Goal: Task Accomplishment & Management: Use online tool/utility

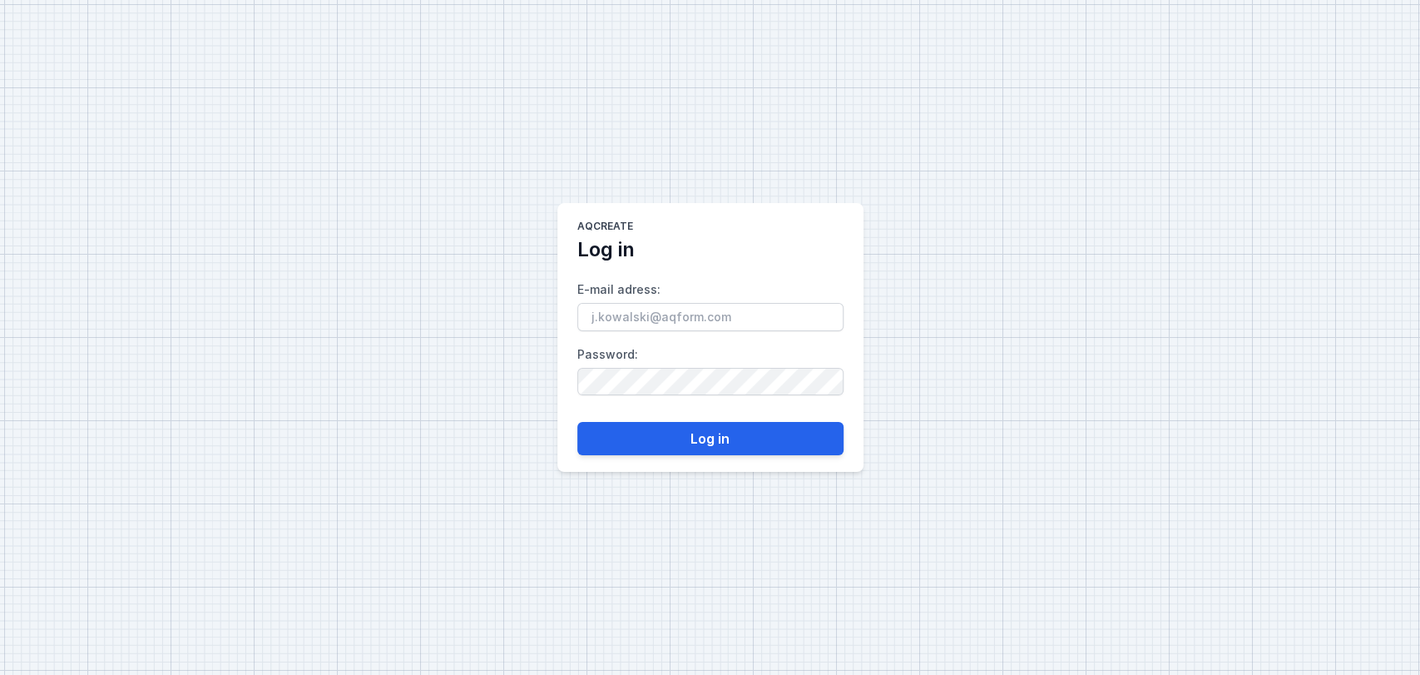
type input "[EMAIL_ADDRESS][DOMAIN_NAME]"
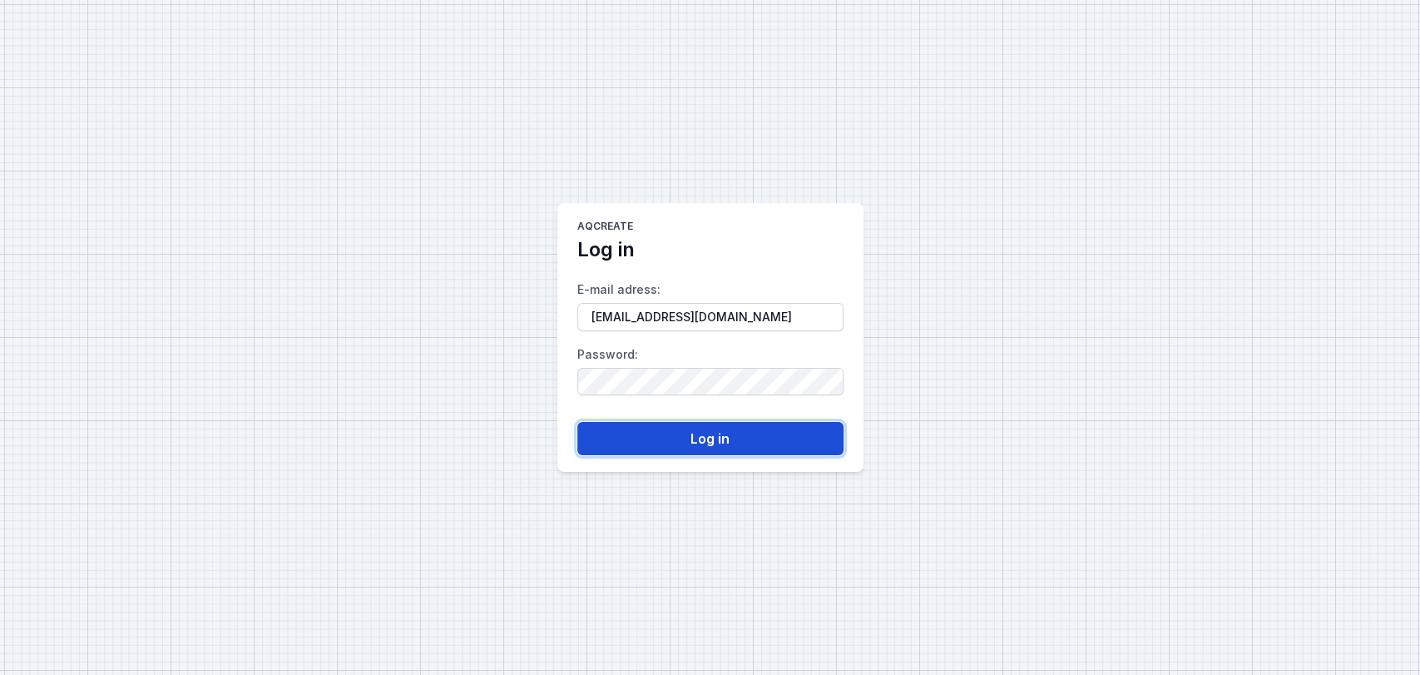
click at [677, 441] on button "Log in" at bounding box center [710, 438] width 266 height 33
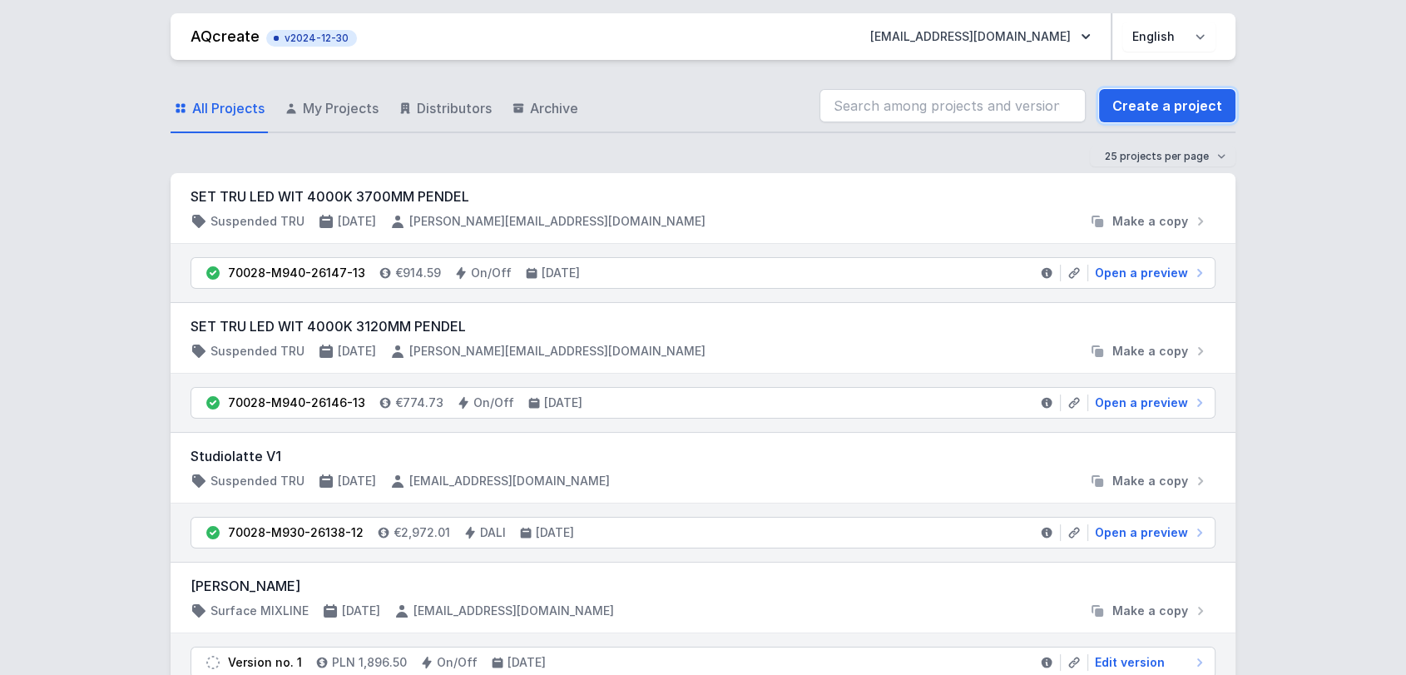
drag, startPoint x: 1141, startPoint y: 116, endPoint x: 426, endPoint y: 183, distance: 718.0
click at [1141, 116] on link "Create a project" at bounding box center [1167, 105] width 136 height 33
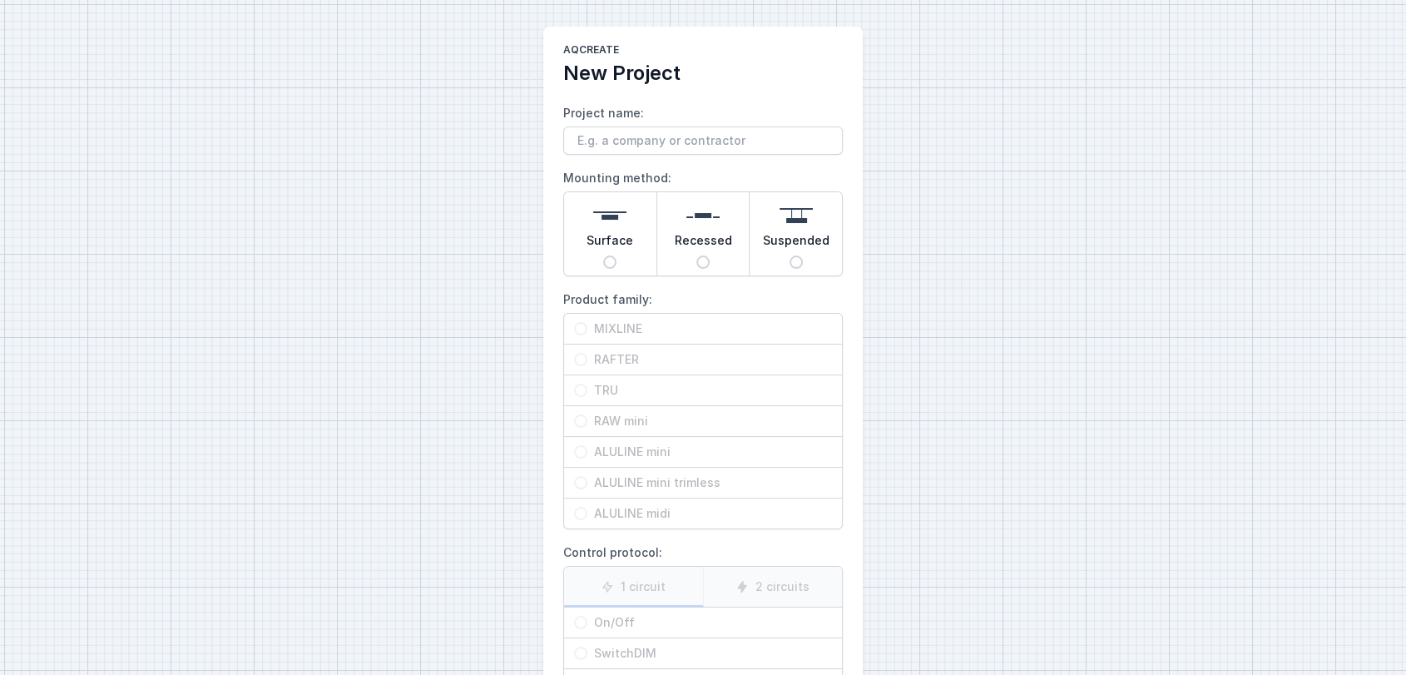
click at [629, 232] on span "Surface" at bounding box center [610, 243] width 47 height 23
click at [617, 255] on input "Surface" at bounding box center [609, 261] width 13 height 13
radio input "true"
click at [742, 335] on span "MIXLINE" at bounding box center [709, 328] width 245 height 17
click at [587, 335] on input "MIXLINE" at bounding box center [580, 328] width 13 height 13
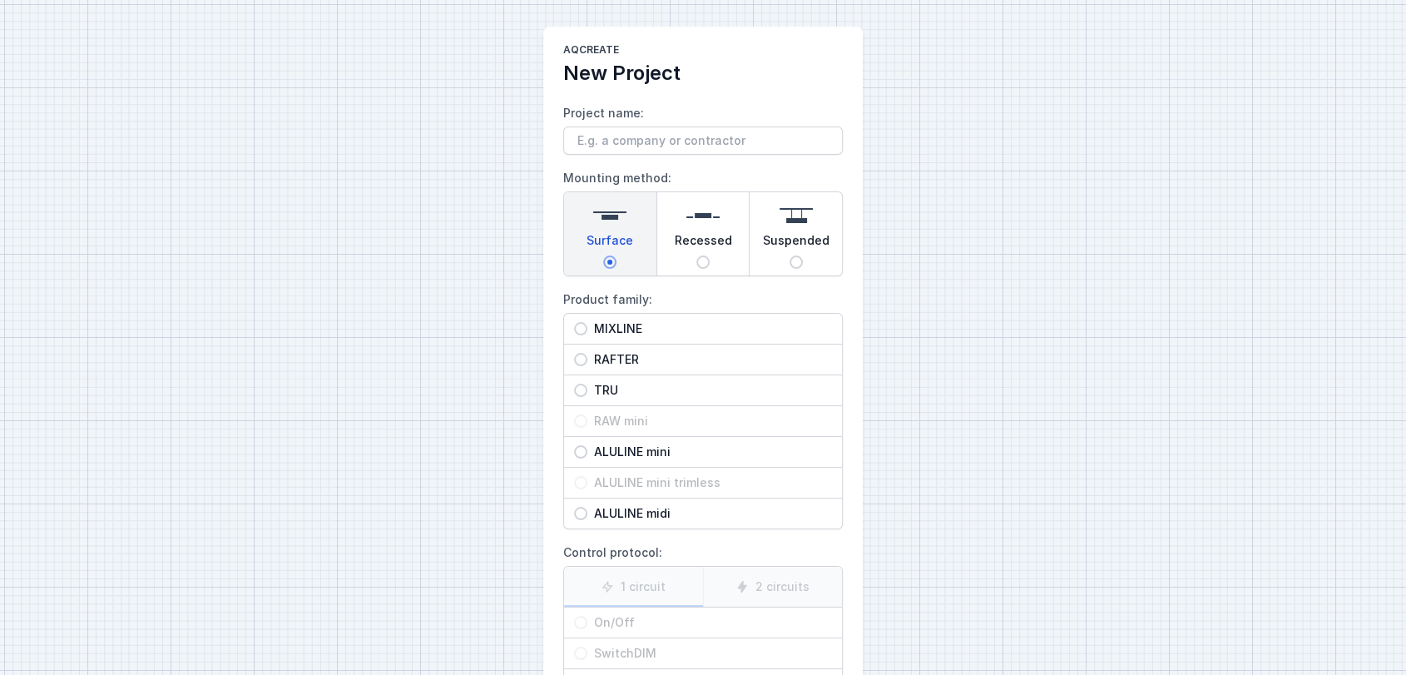
radio input "true"
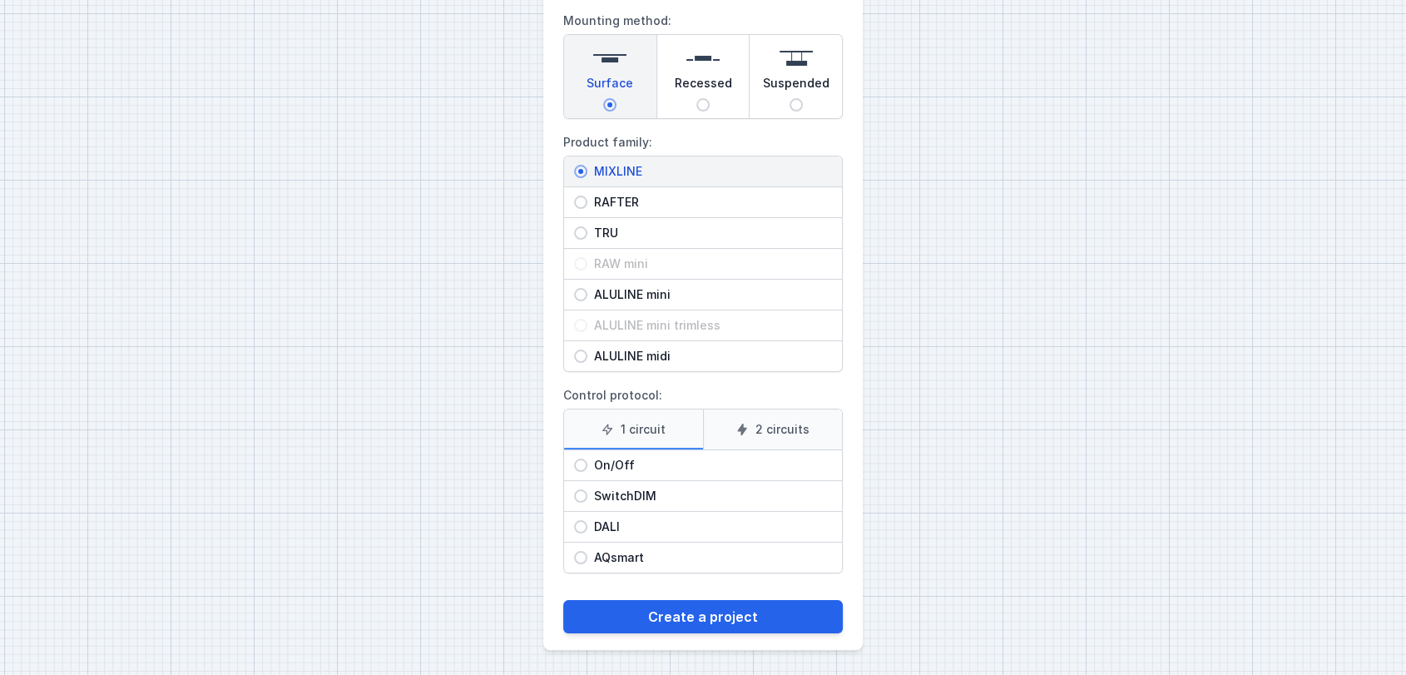
click at [656, 467] on span "On/Off" at bounding box center [709, 465] width 245 height 17
click at [587, 467] on input "On/Off" at bounding box center [580, 465] width 13 height 13
radio input "true"
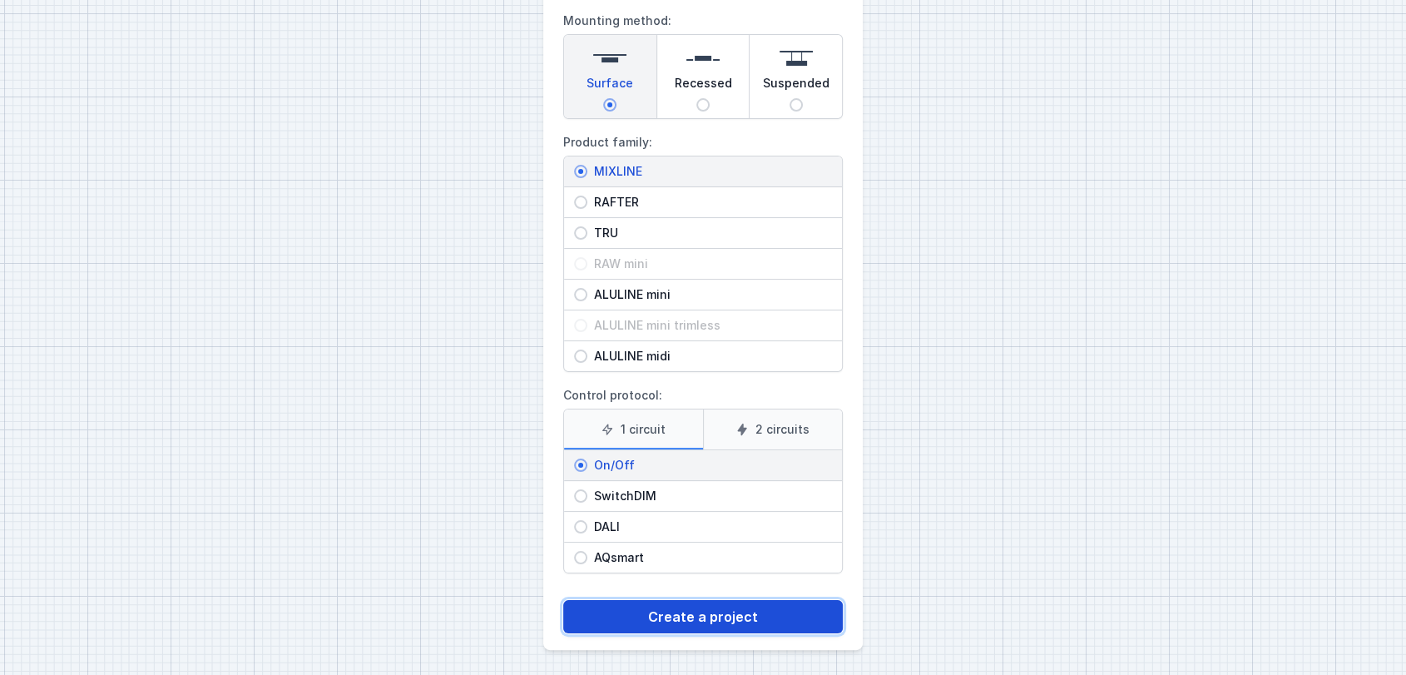
click at [710, 607] on button "Create a project" at bounding box center [703, 616] width 280 height 33
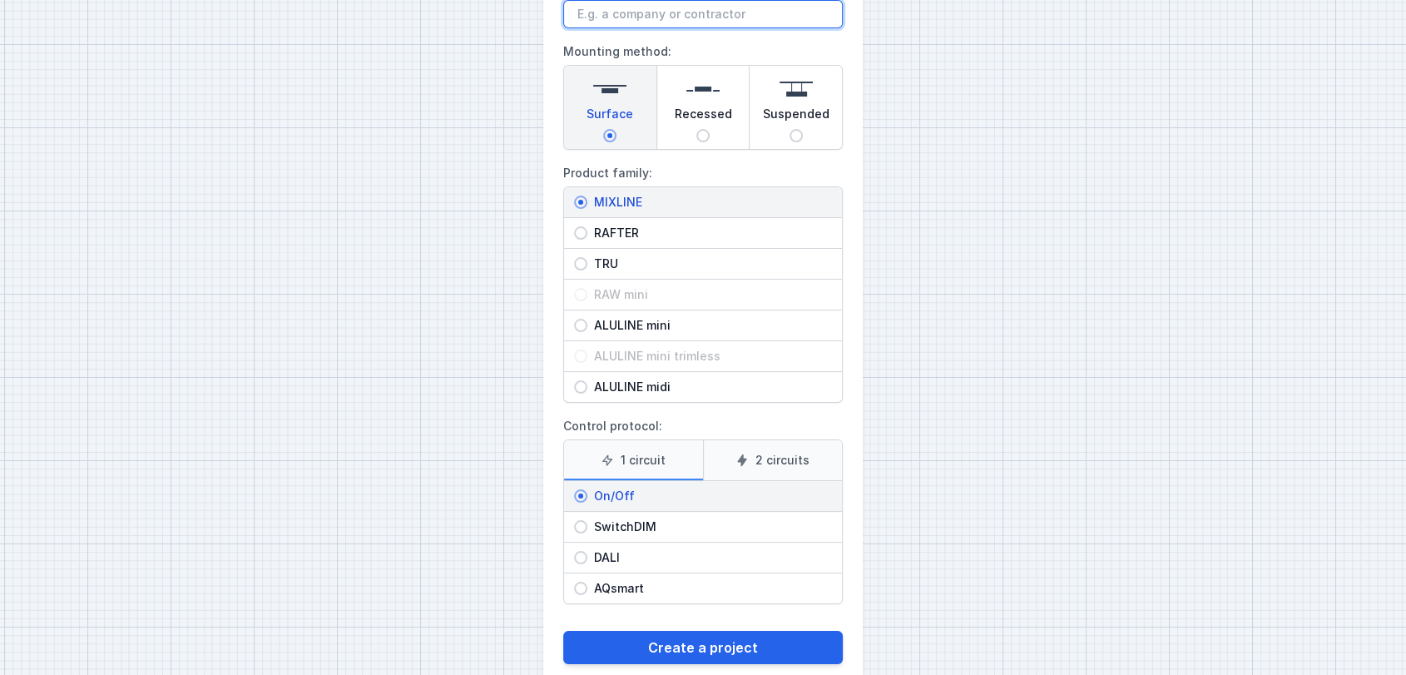
click at [592, 17] on input "Project name:" at bounding box center [703, 14] width 280 height 28
type input "Dr. Light"
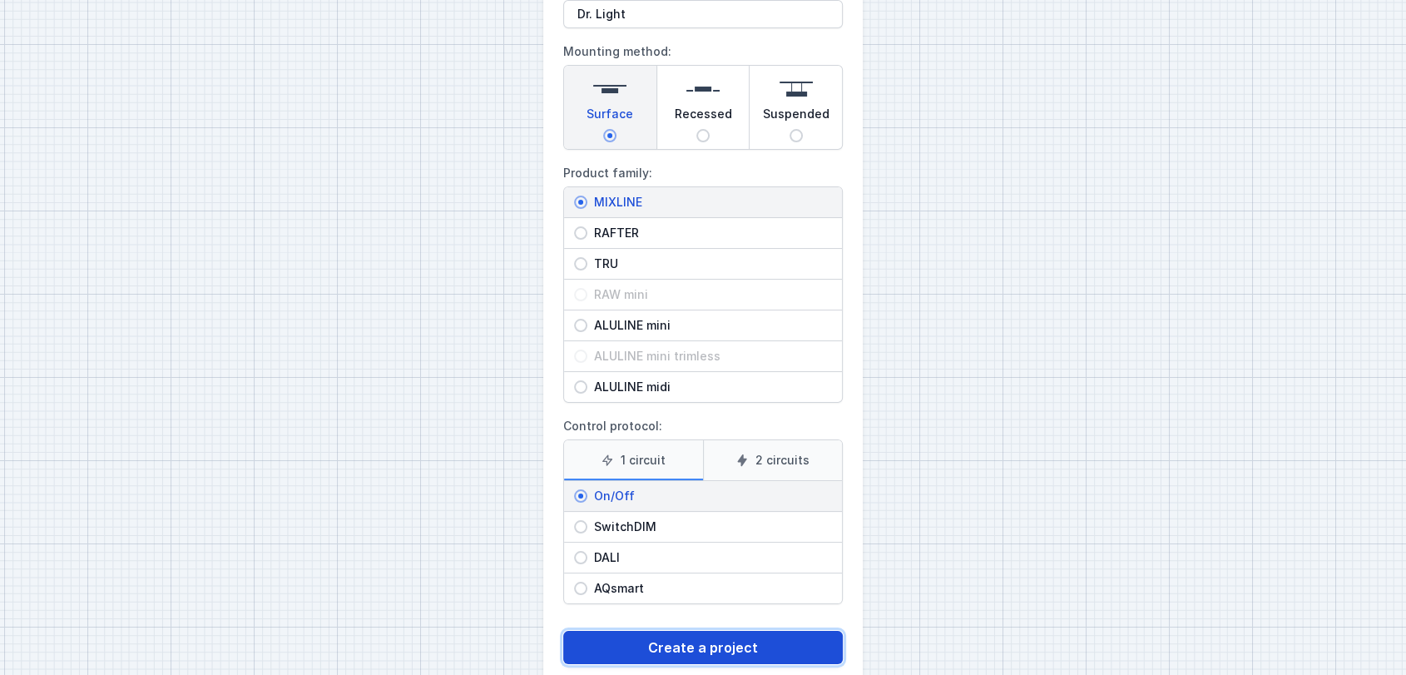
click at [641, 648] on button "Create a project" at bounding box center [703, 647] width 280 height 33
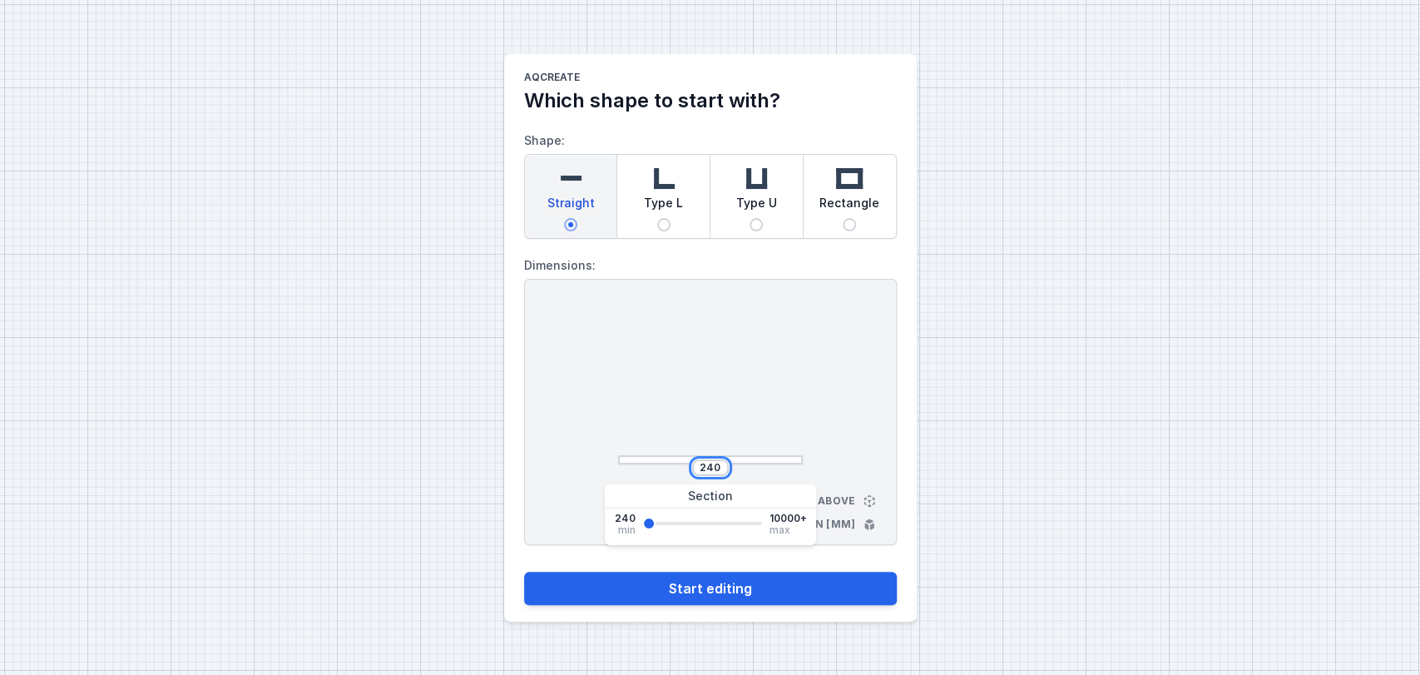
drag, startPoint x: 720, startPoint y: 468, endPoint x: 553, endPoint y: 452, distance: 167.2
click at [553, 452] on div "240 View from above Dimensions in [mm]" at bounding box center [710, 412] width 373 height 266
type input "2020"
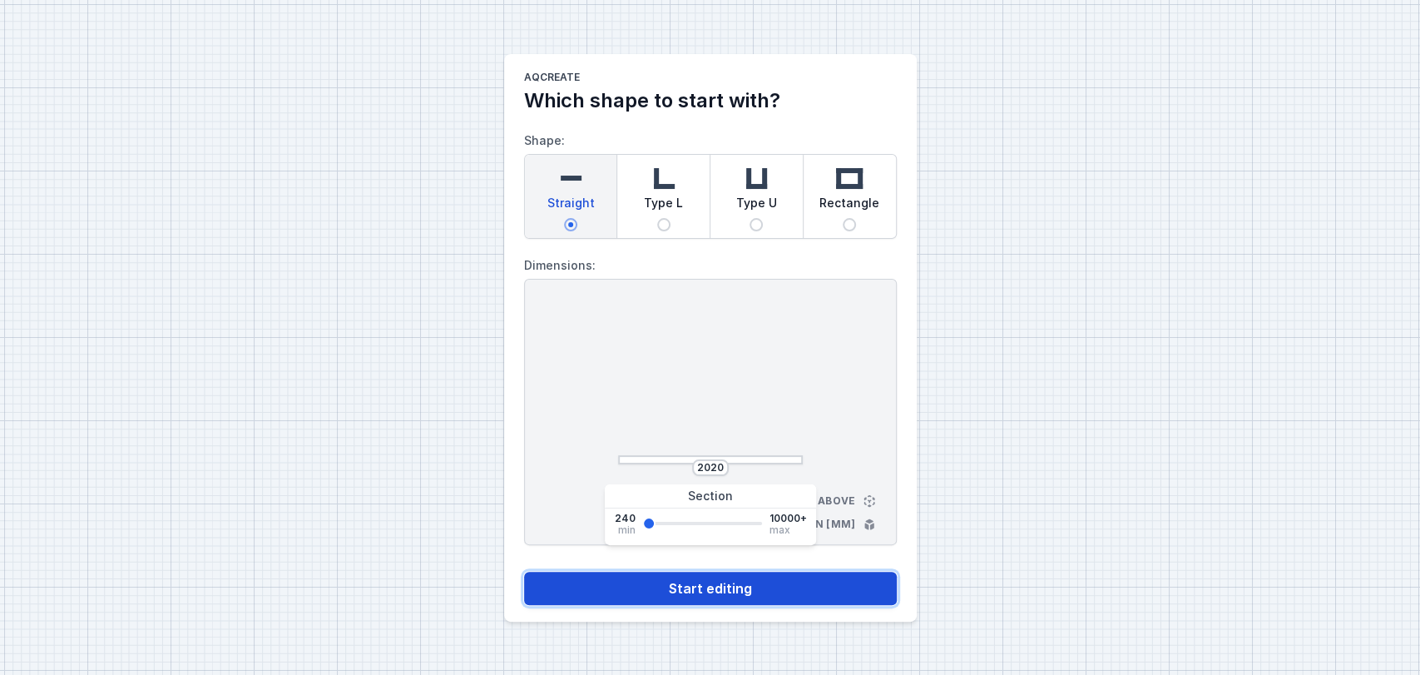
click at [660, 587] on button "Start editing" at bounding box center [710, 588] width 373 height 33
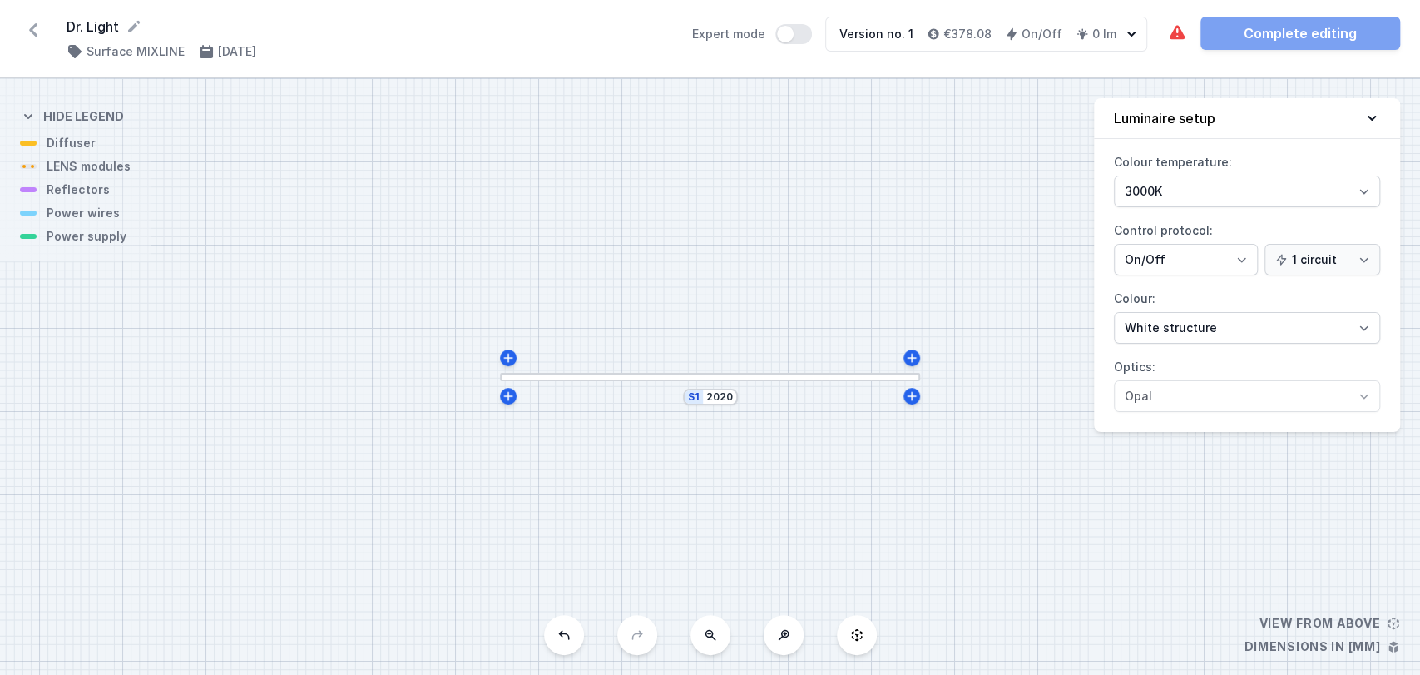
click at [810, 375] on div at bounding box center [710, 377] width 420 height 9
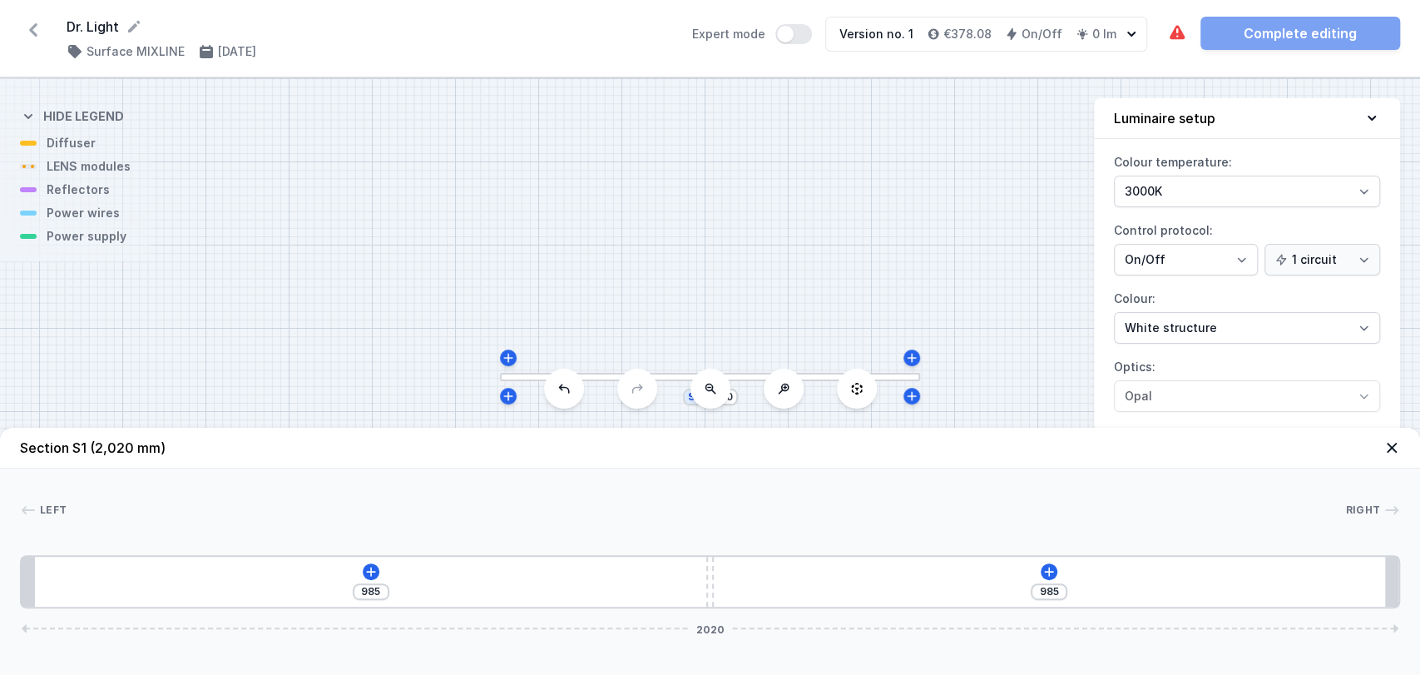
click at [381, 569] on div "[PHONE_NUMBER]" at bounding box center [710, 581] width 1380 height 53
click at [370, 570] on icon at bounding box center [370, 571] width 9 height 9
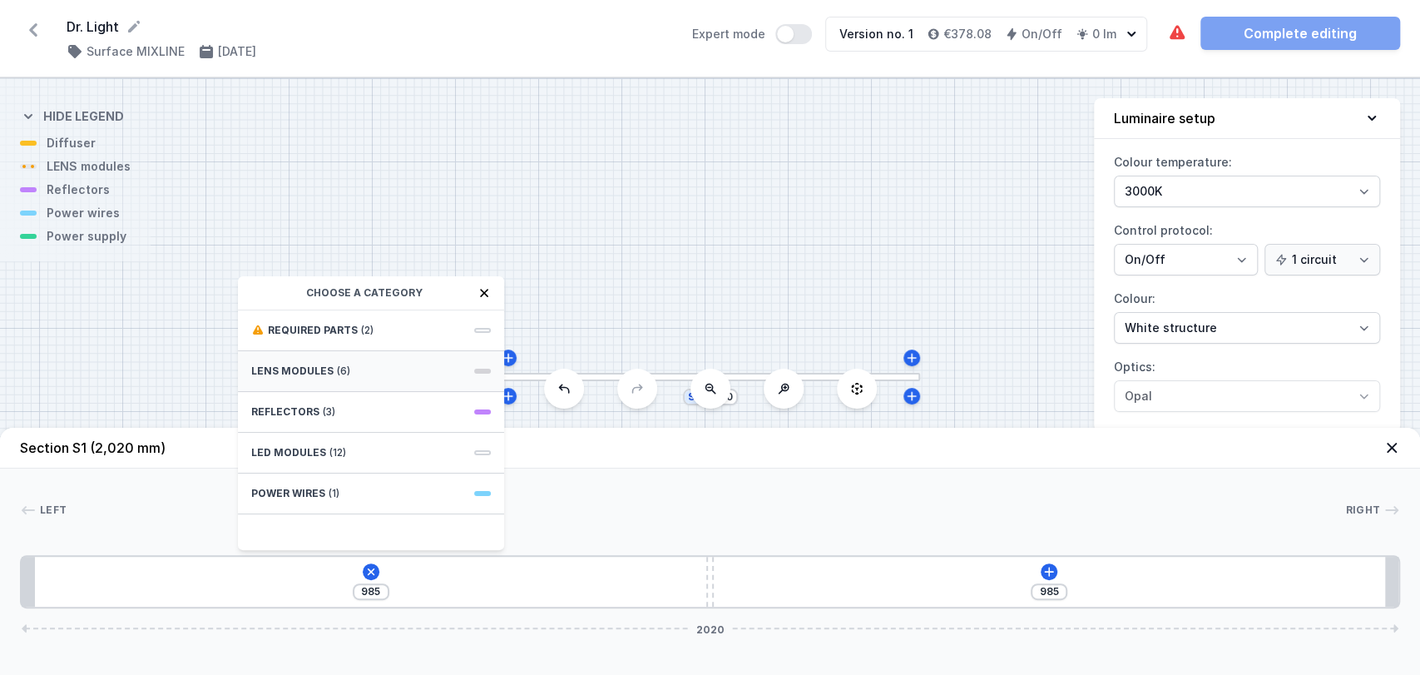
click at [355, 375] on div "LENS modules (6)" at bounding box center [371, 371] width 266 height 41
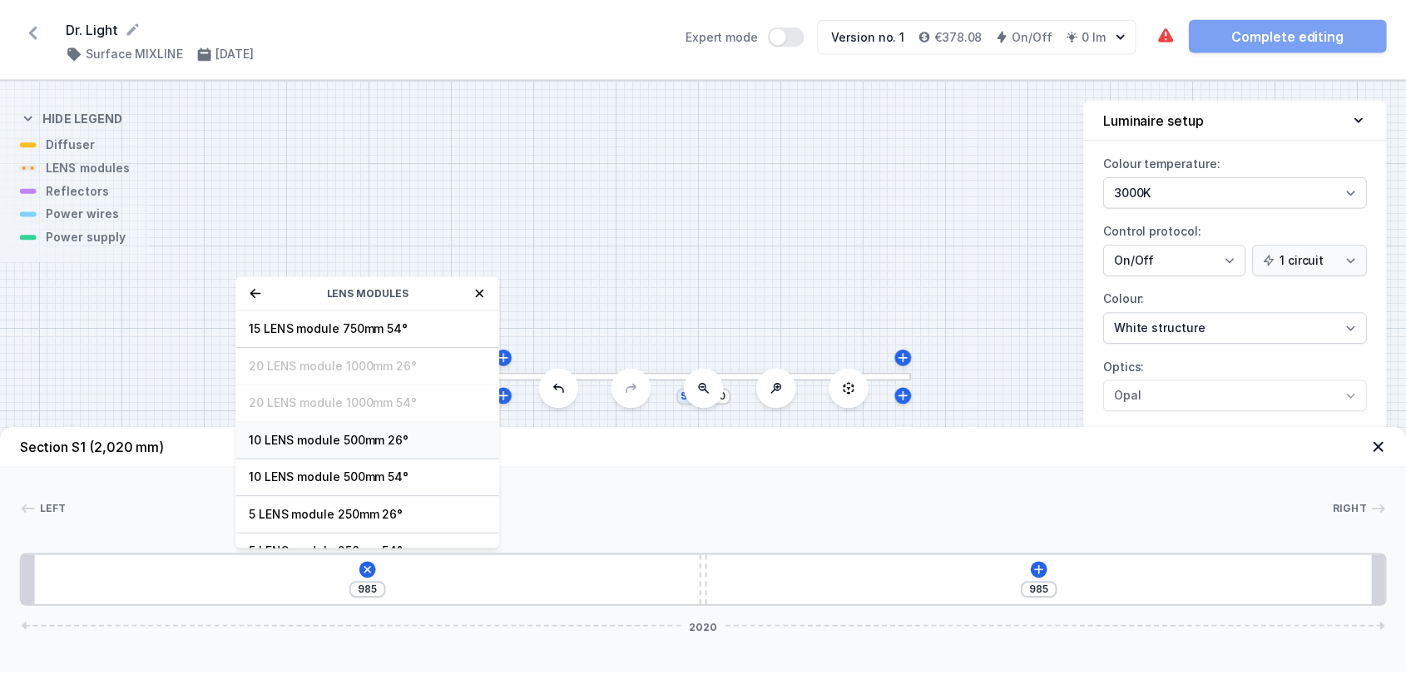
scroll to position [59, 0]
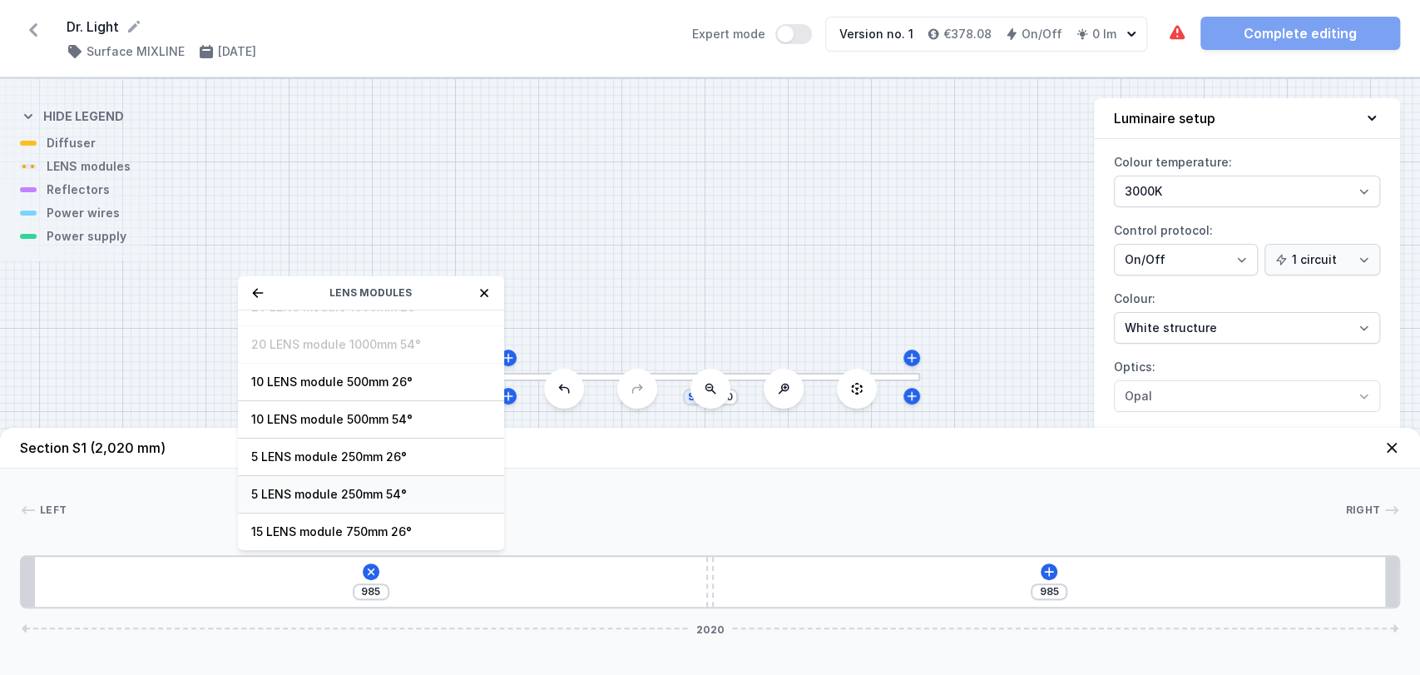
click at [320, 490] on span "5 LENS module 250mm 54°" at bounding box center [371, 494] width 240 height 17
type input "735"
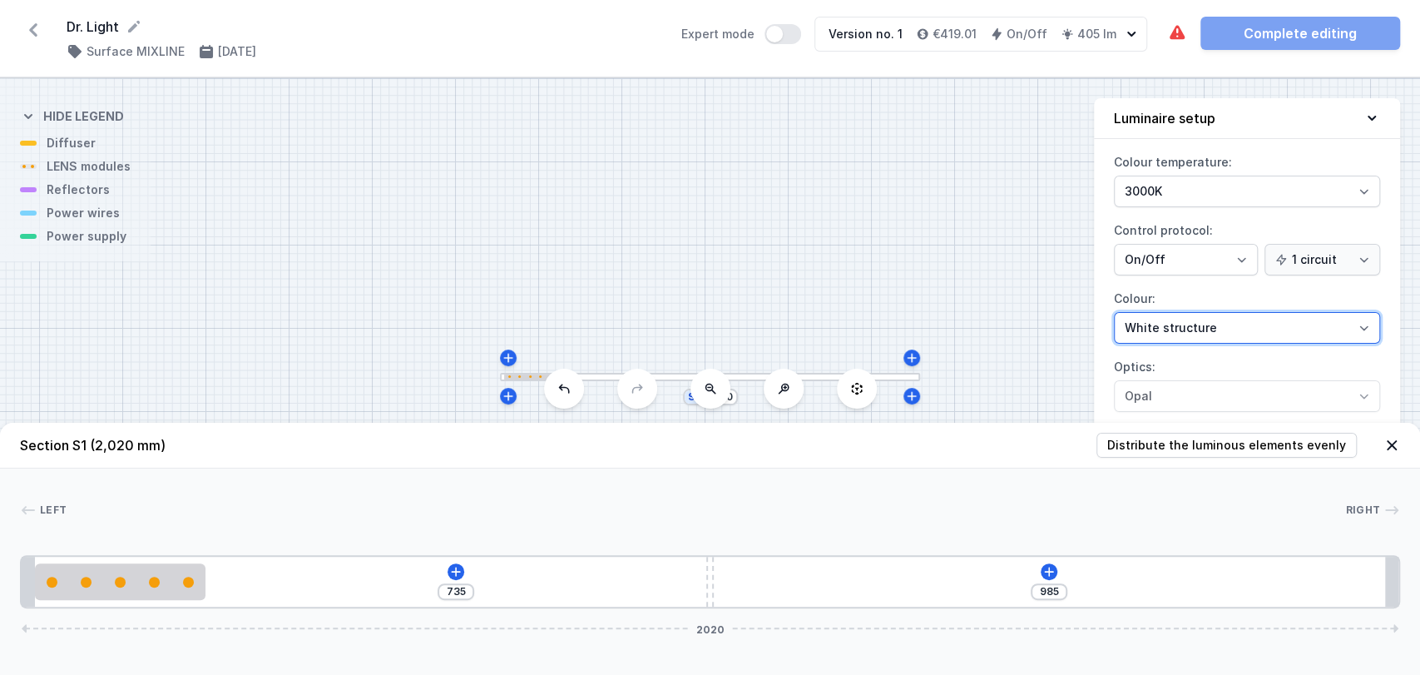
click at [1168, 328] on select "White structure Black structure Gold structure Copper Gray Another colour (from…" at bounding box center [1247, 328] width 266 height 32
select select "2"
click at [1114, 312] on select "White structure Black structure Gold structure Copper Gray Another colour (from…" at bounding box center [1247, 328] width 266 height 32
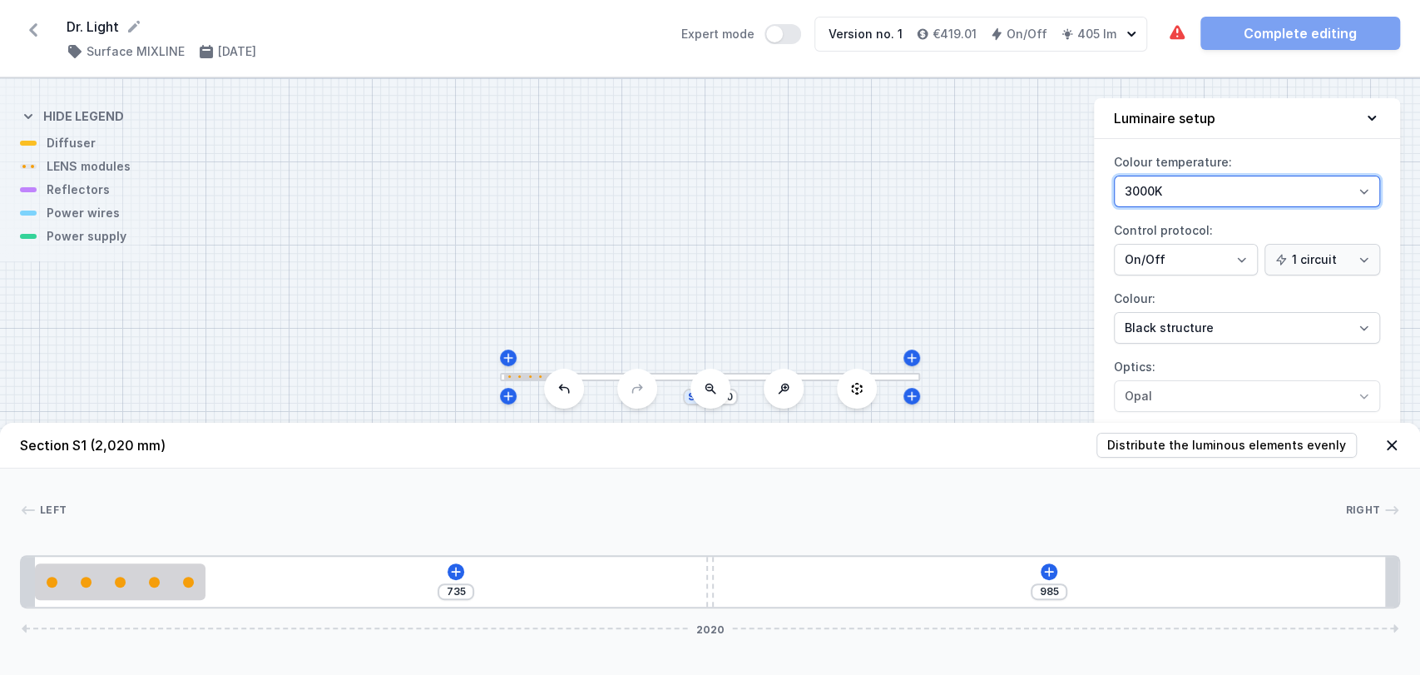
click at [1177, 188] on select "3000K 4000K 2700K" at bounding box center [1247, 192] width 266 height 32
select select "2700"
click at [1114, 176] on select "3000K 4000K 2700K" at bounding box center [1247, 192] width 266 height 32
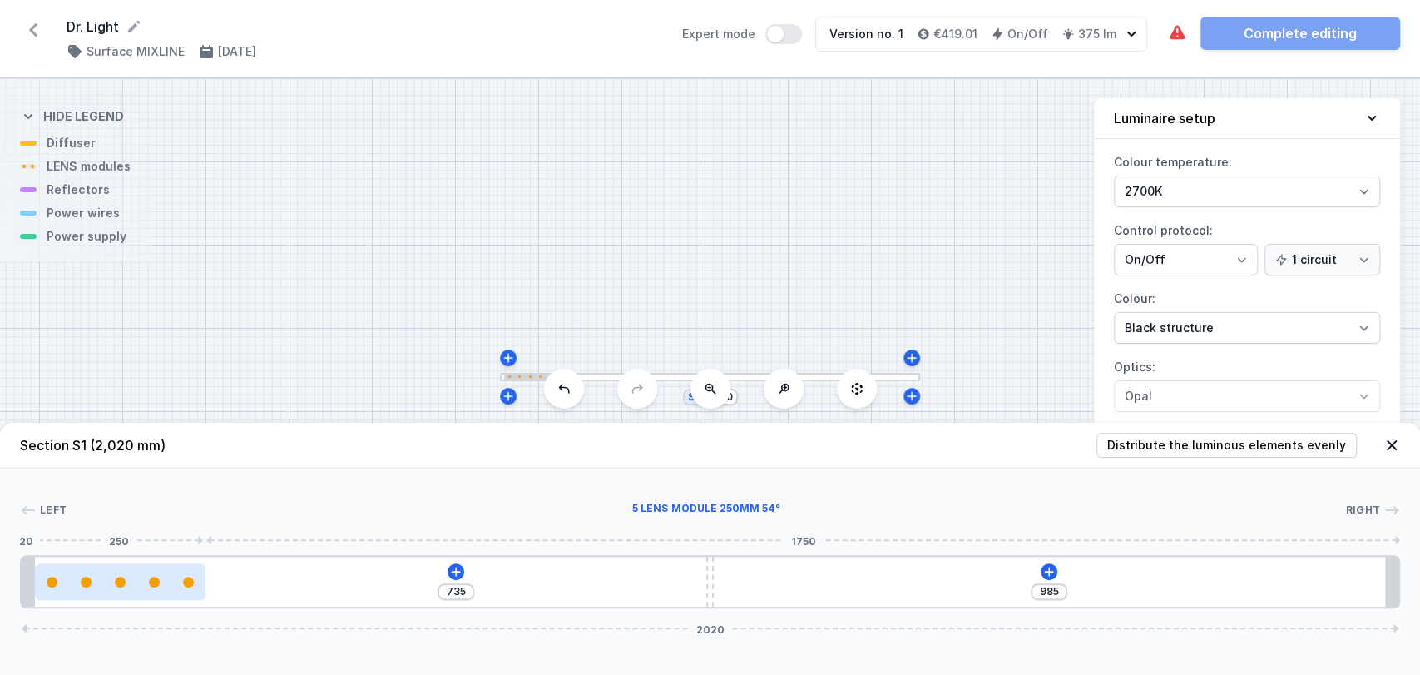
click at [161, 588] on div at bounding box center [120, 581] width 171 height 37
select select "1514"
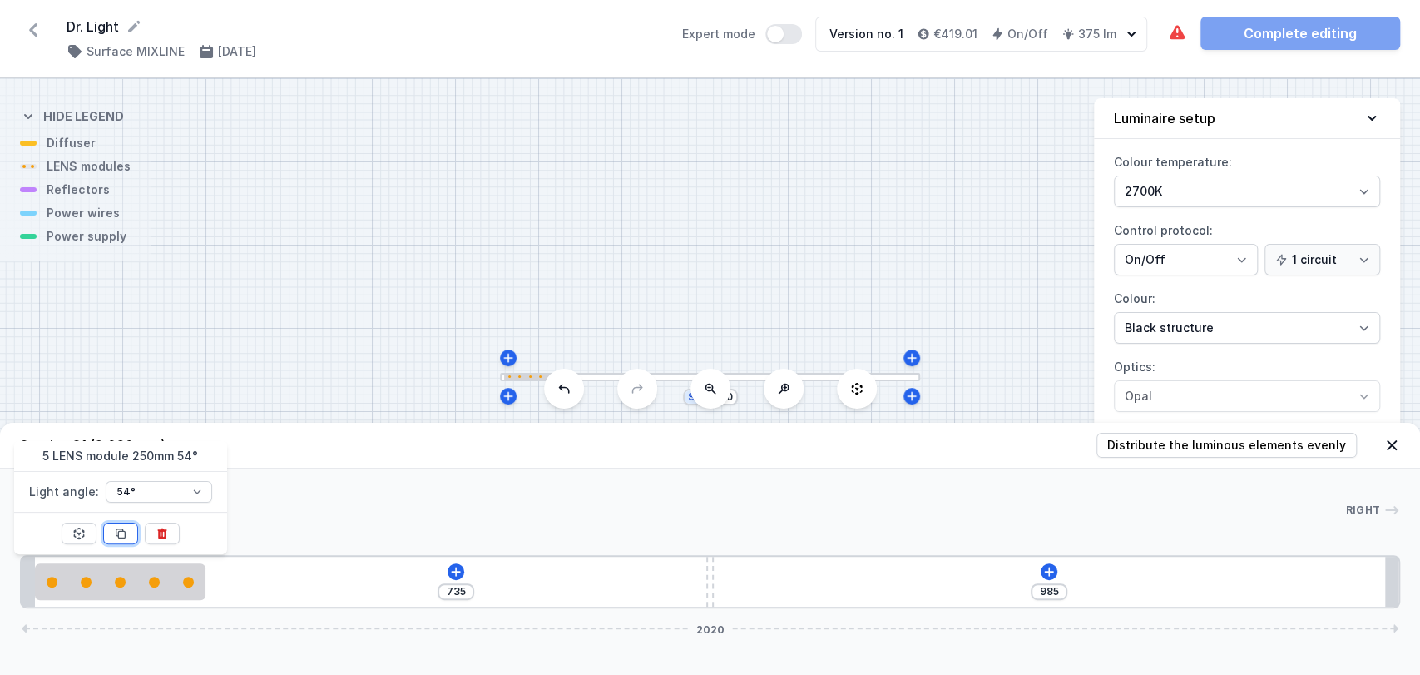
click at [121, 535] on icon at bounding box center [120, 533] width 13 height 13
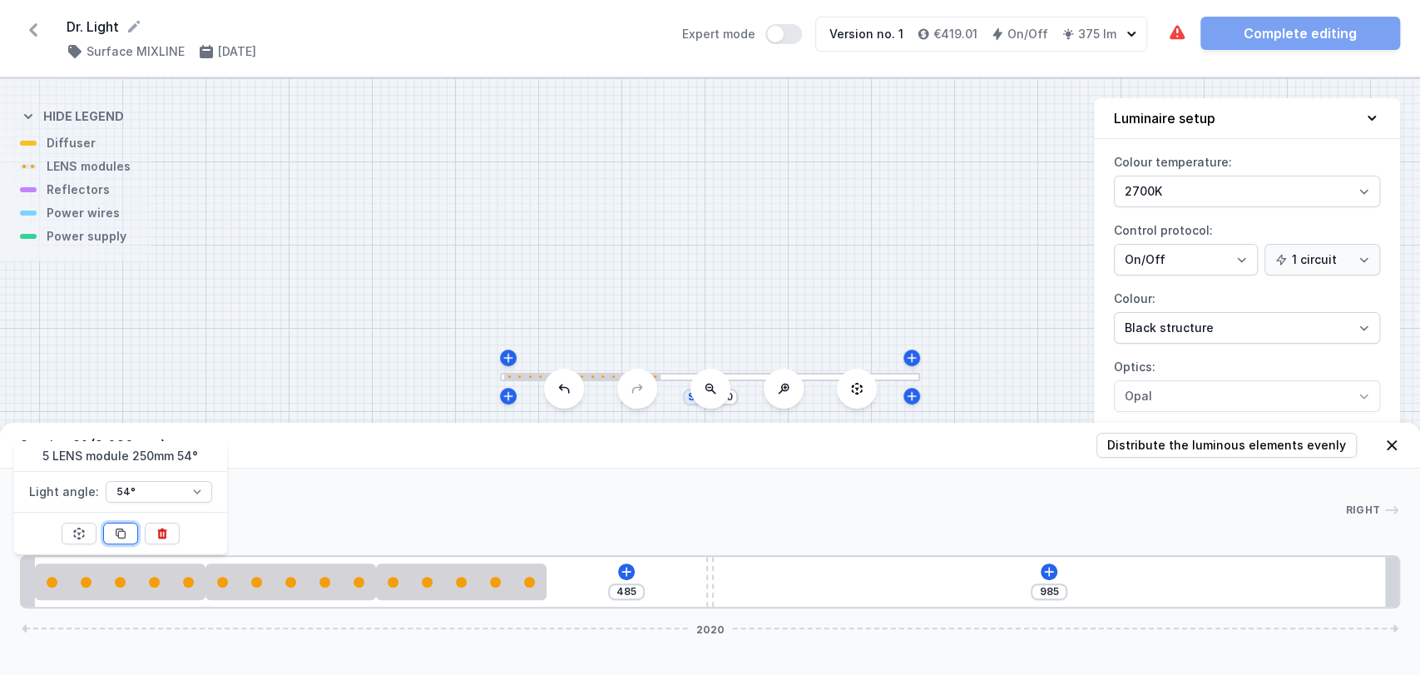
type input "235"
click at [121, 535] on icon at bounding box center [120, 533] width 13 height 13
type input "740"
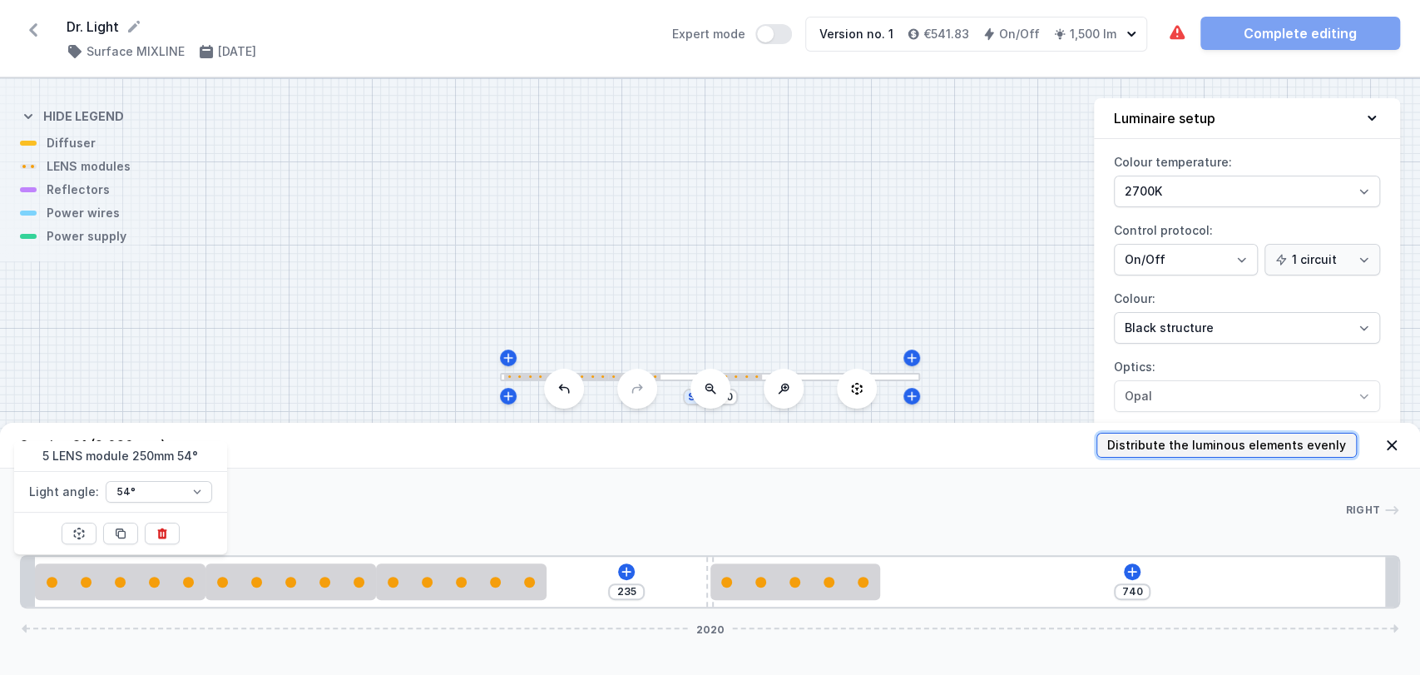
click at [1222, 442] on span "Distribute the luminous elements evenly" at bounding box center [1227, 445] width 239 height 17
type input "97"
type input "184"
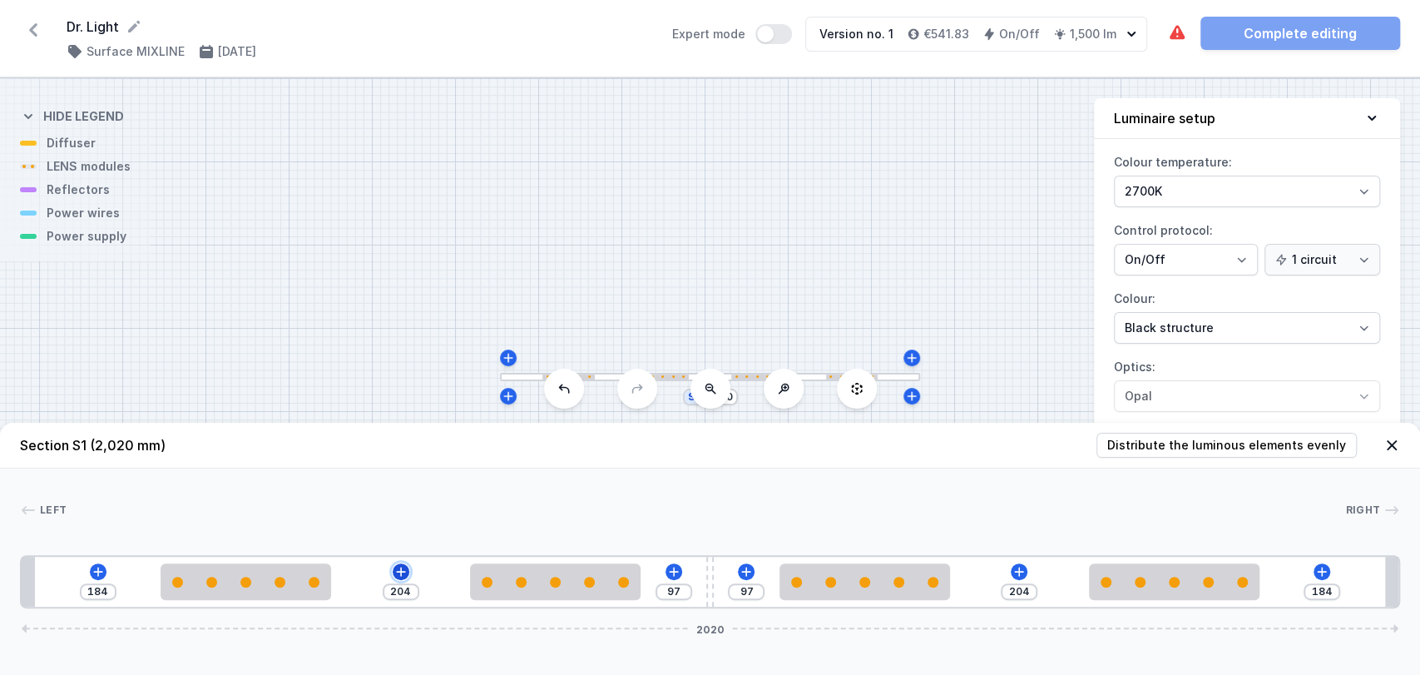
click at [394, 576] on icon at bounding box center [400, 571] width 13 height 13
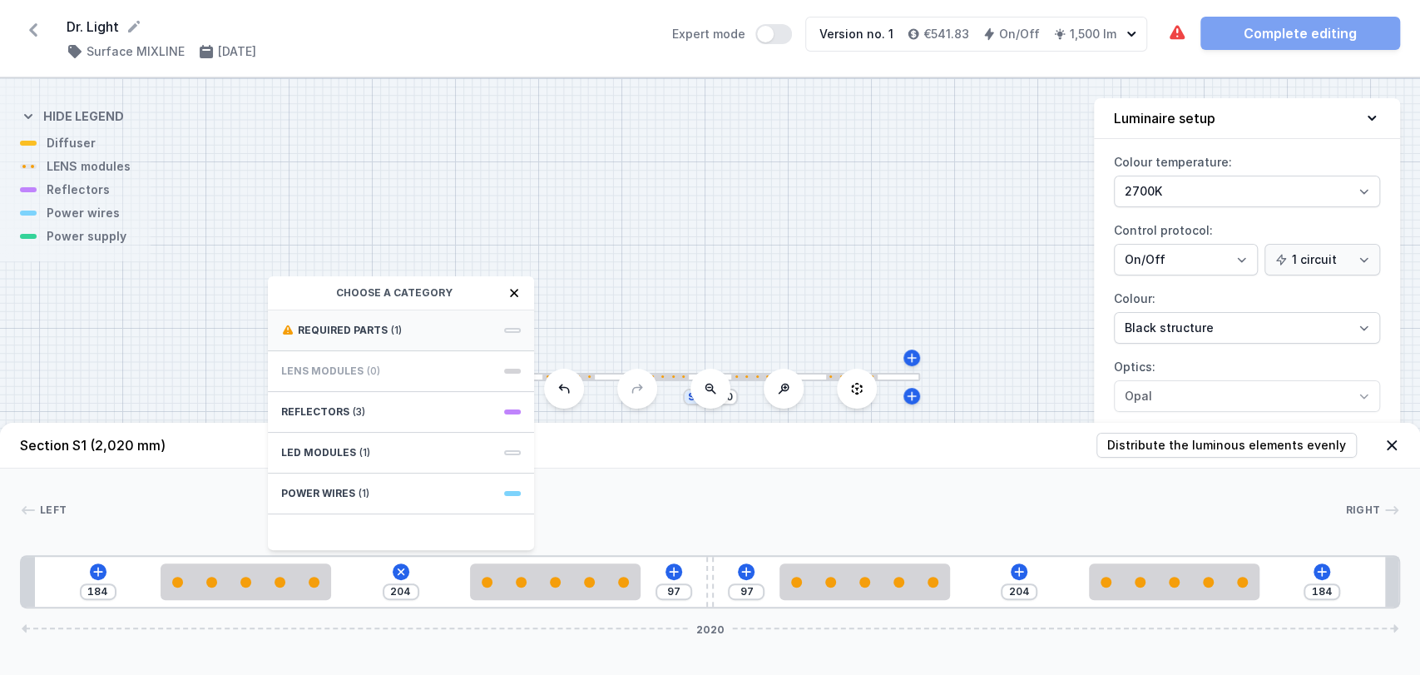
click at [353, 320] on div "Required parts (1)" at bounding box center [401, 330] width 266 height 41
click at [353, 320] on span "Hole for power supply cable" at bounding box center [401, 328] width 240 height 17
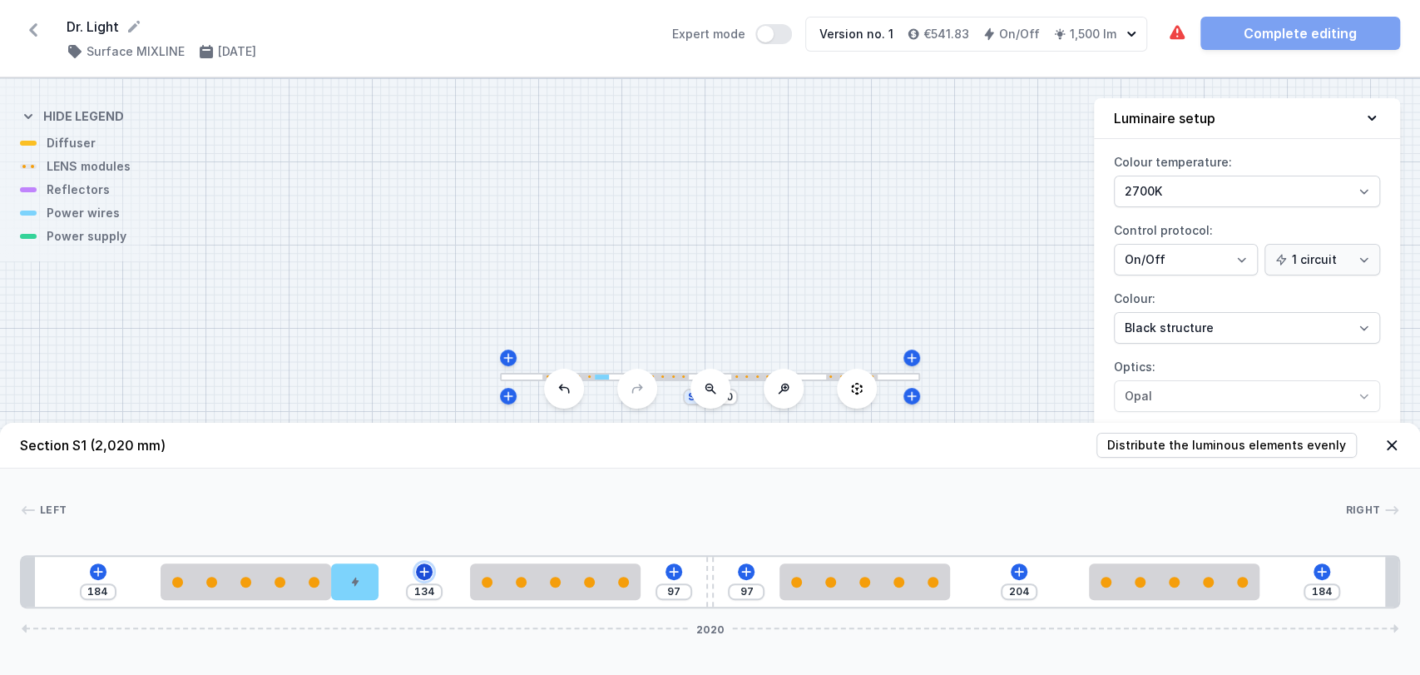
click at [423, 572] on icon at bounding box center [424, 571] width 9 height 9
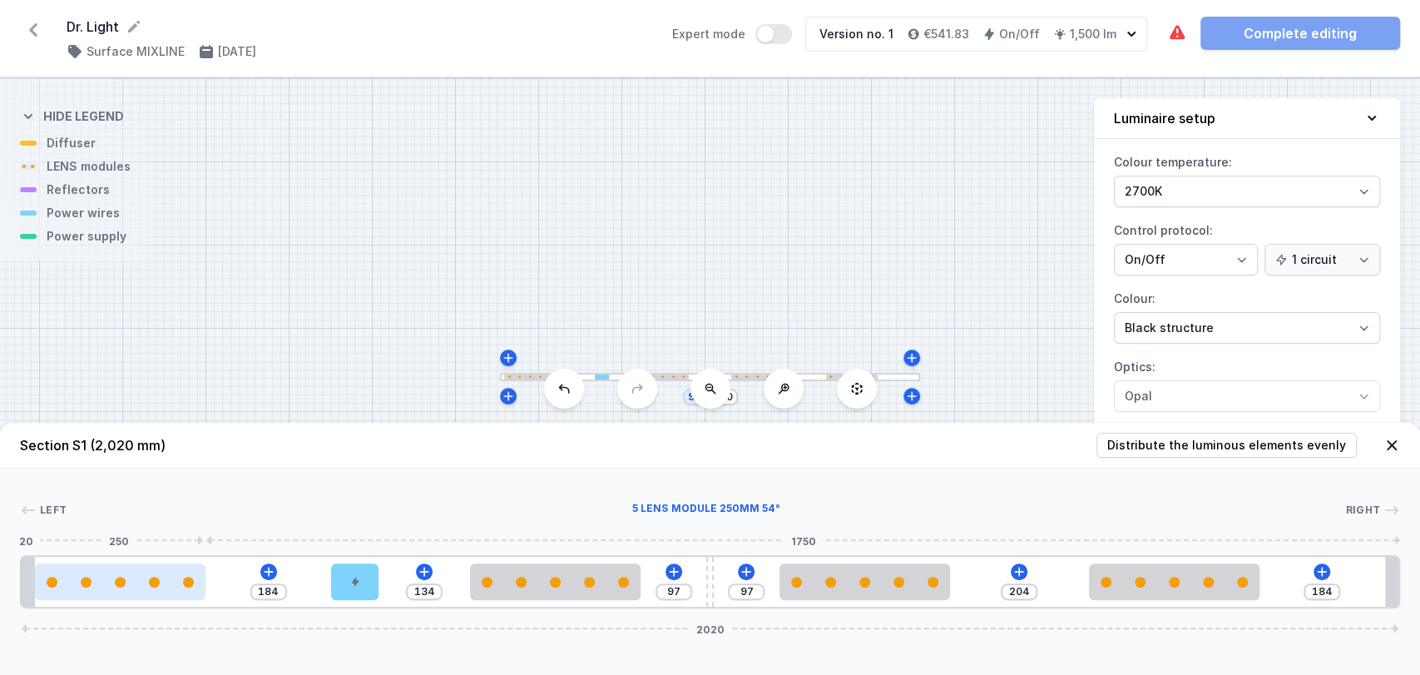
drag, startPoint x: 298, startPoint y: 580, endPoint x: 180, endPoint y: 581, distance: 118.2
click at [180, 581] on div at bounding box center [120, 582] width 171 height 11
type input "156"
type input "162"
type input "181"
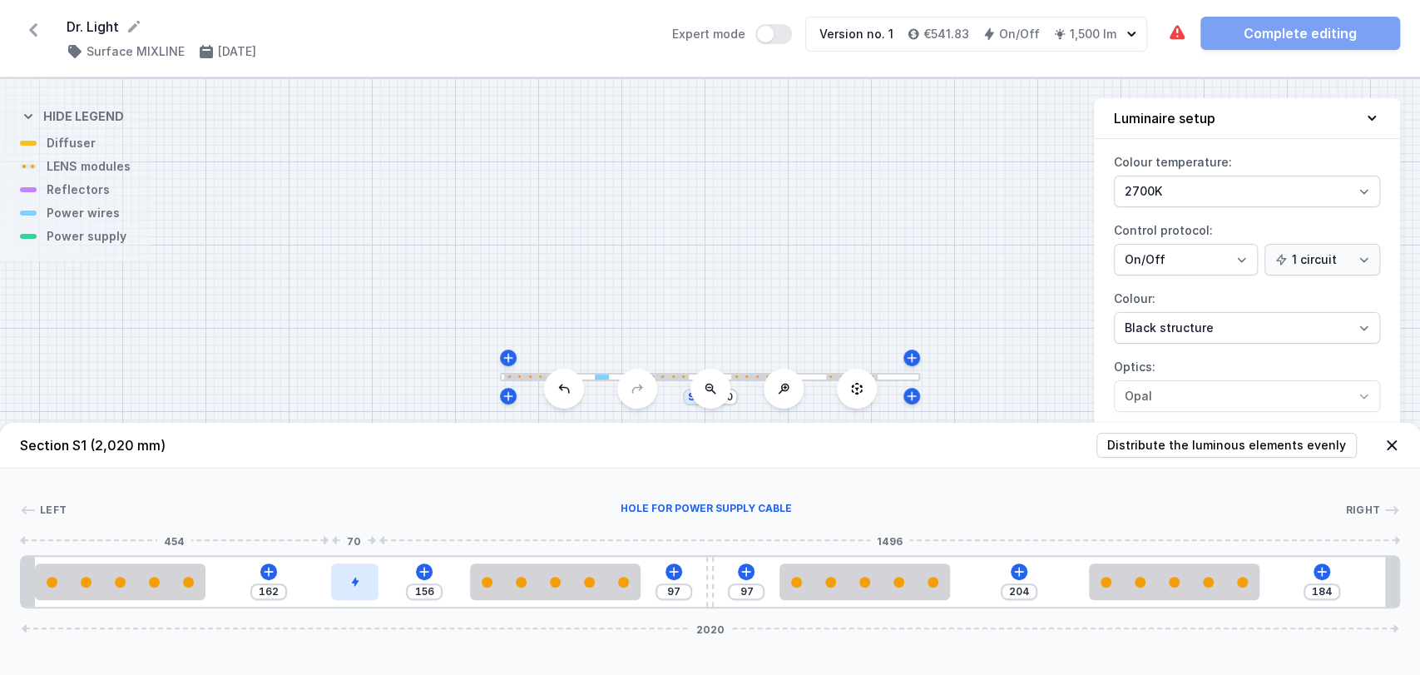
type input "137"
type input "200"
type input "118"
type input "227"
type input "91"
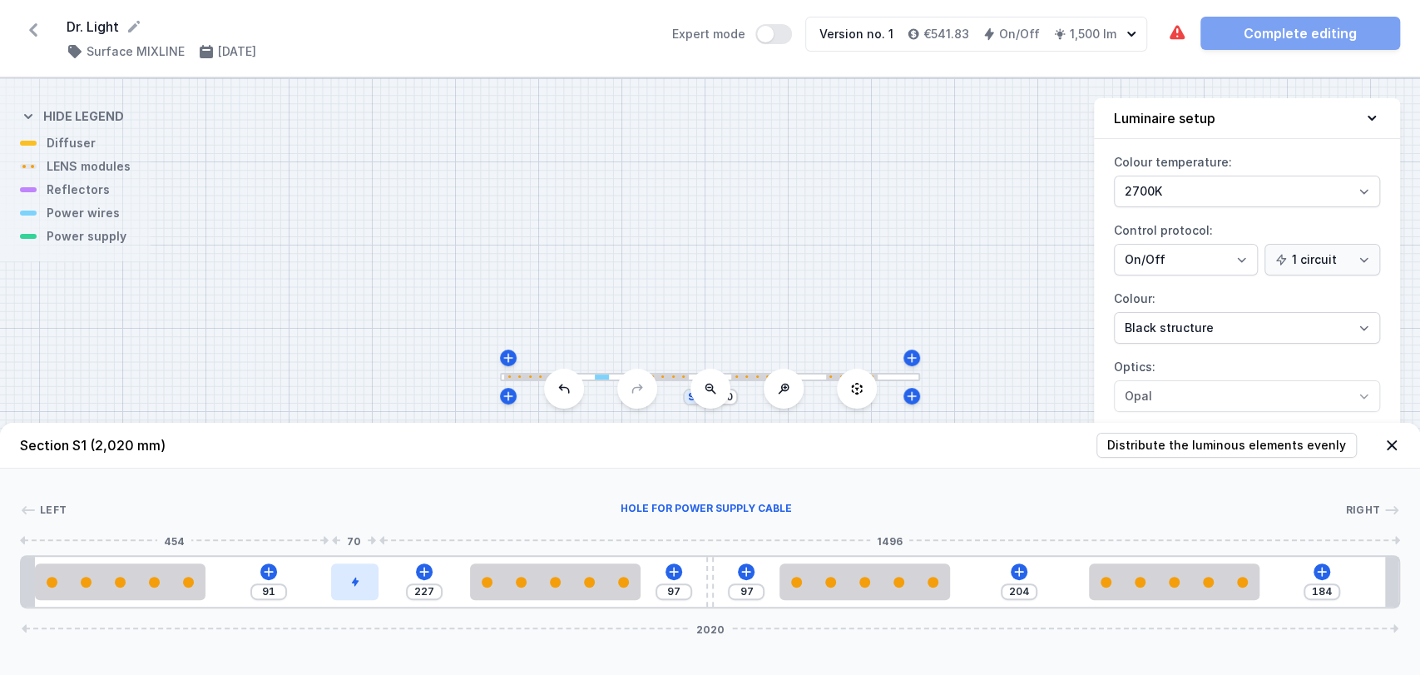
type input "240"
type input "78"
drag, startPoint x: 340, startPoint y: 574, endPoint x: 235, endPoint y: 571, distance: 104.1
click at [235, 571] on div at bounding box center [229, 581] width 47 height 37
click at [355, 573] on icon at bounding box center [361, 571] width 13 height 13
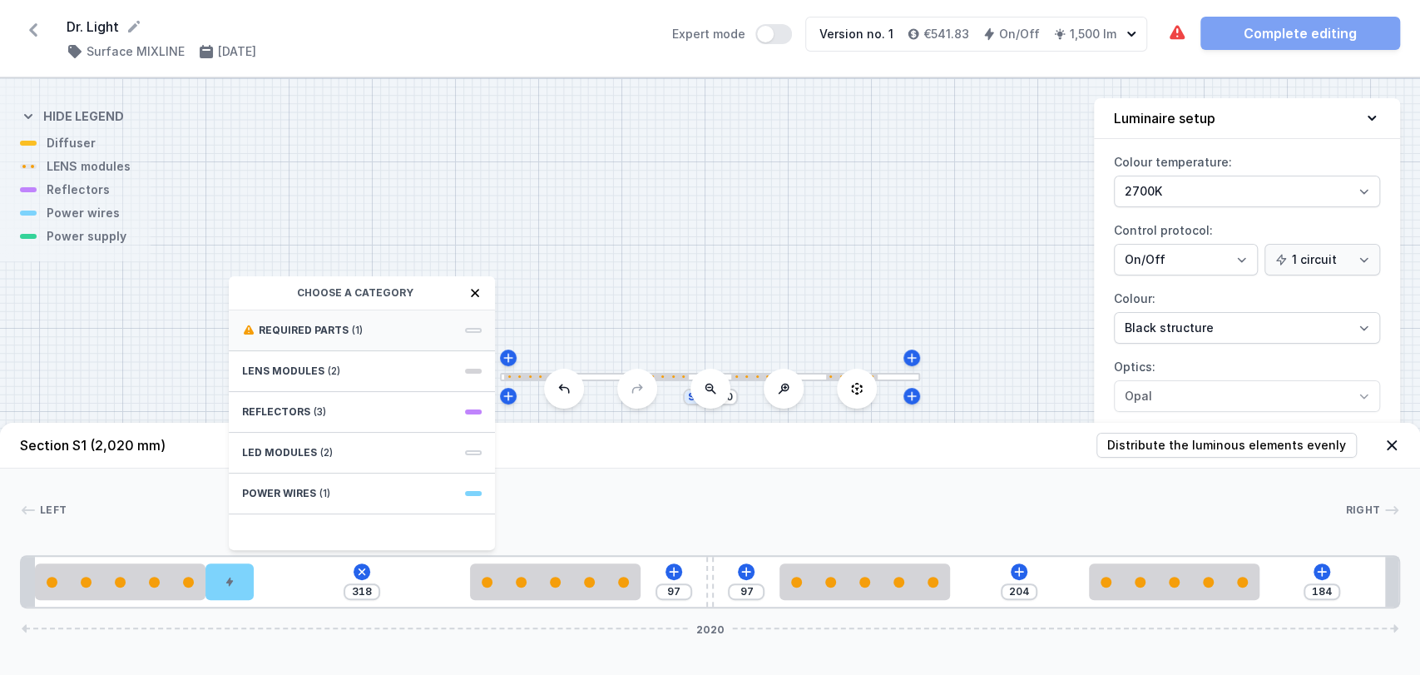
click at [354, 325] on span "(1)" at bounding box center [357, 330] width 11 height 13
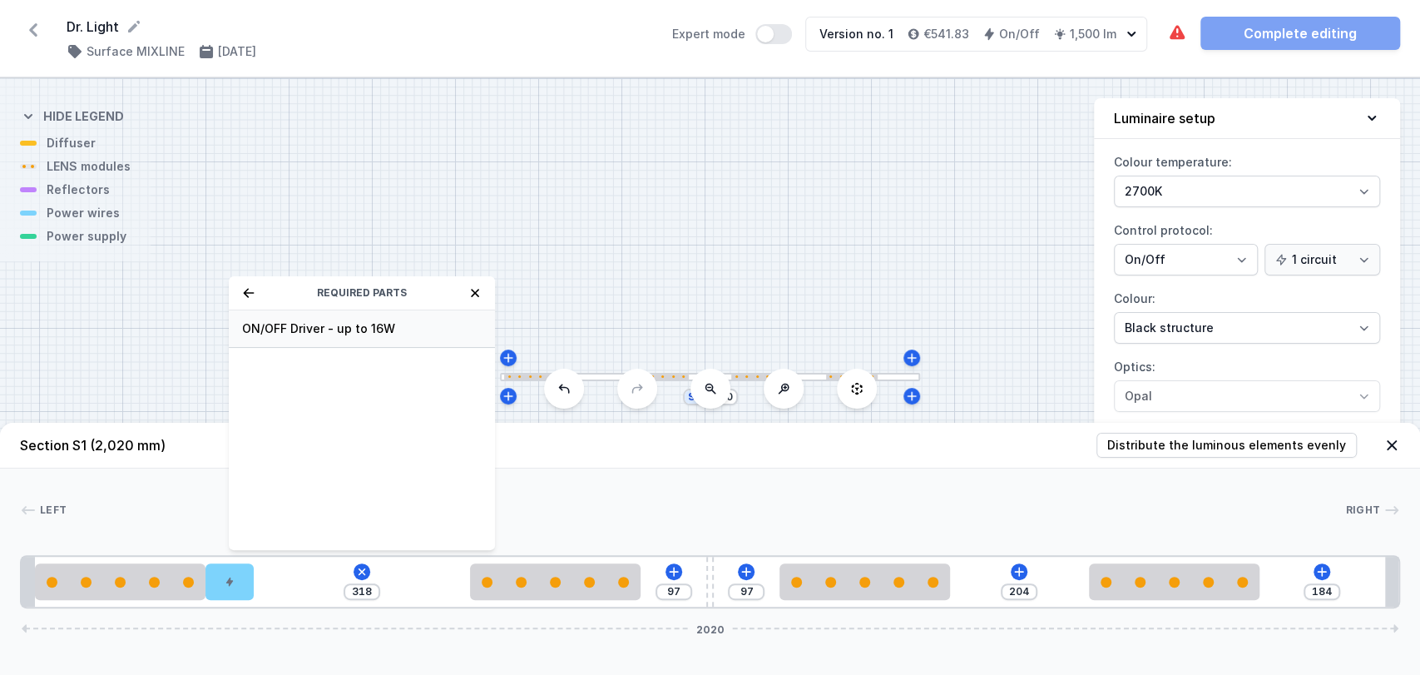
click at [345, 334] on span "ON/OFF Driver - up to 16W" at bounding box center [362, 328] width 240 height 17
type input "18"
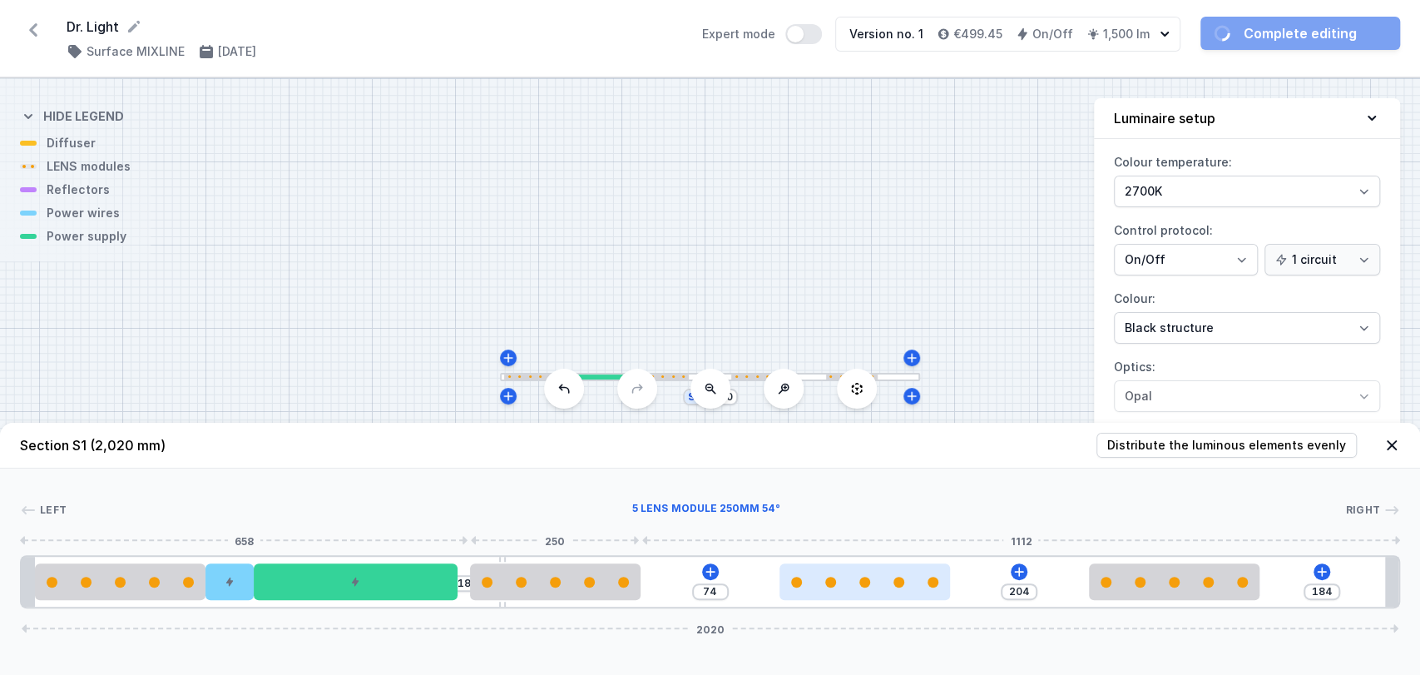
type input "51"
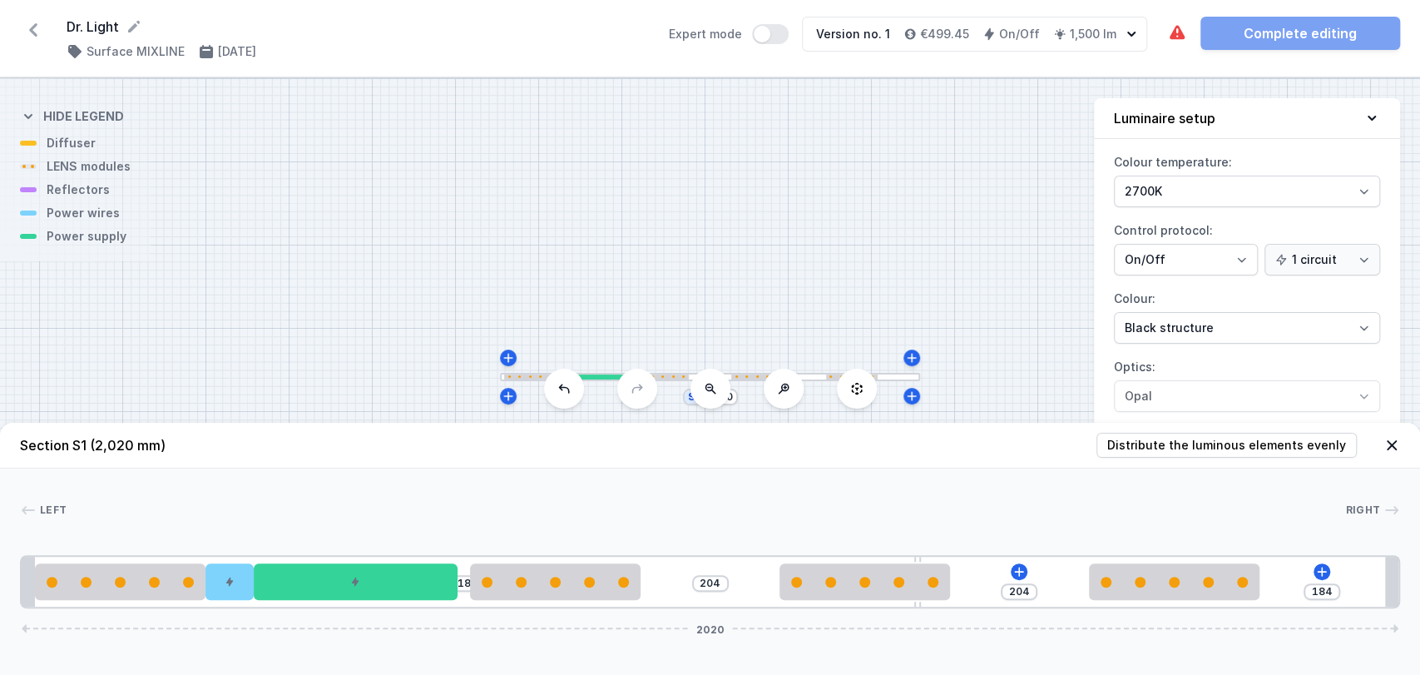
drag, startPoint x: 706, startPoint y: 581, endPoint x: 1032, endPoint y: 592, distance: 326.4
type input "50"
type input "84"
type input "49"
type input "85"
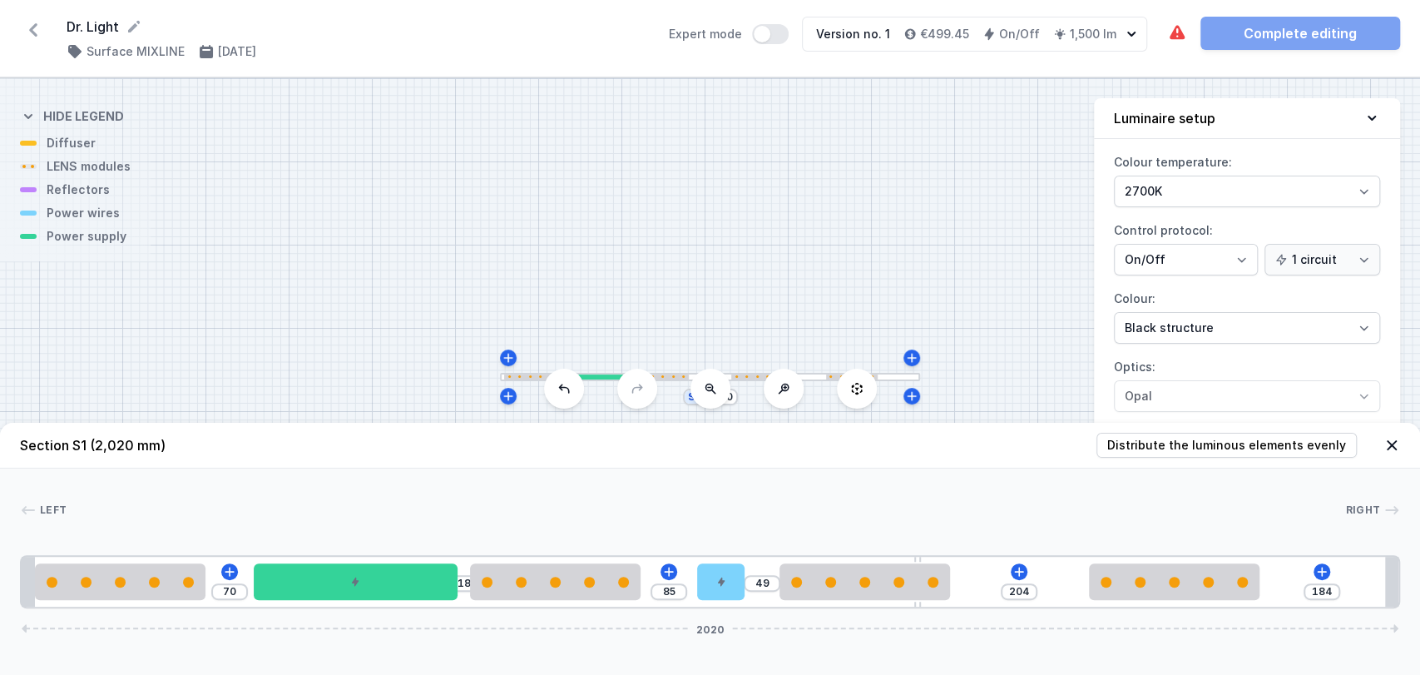
type input "48"
type input "86"
type input "50"
type input "84"
type input "51"
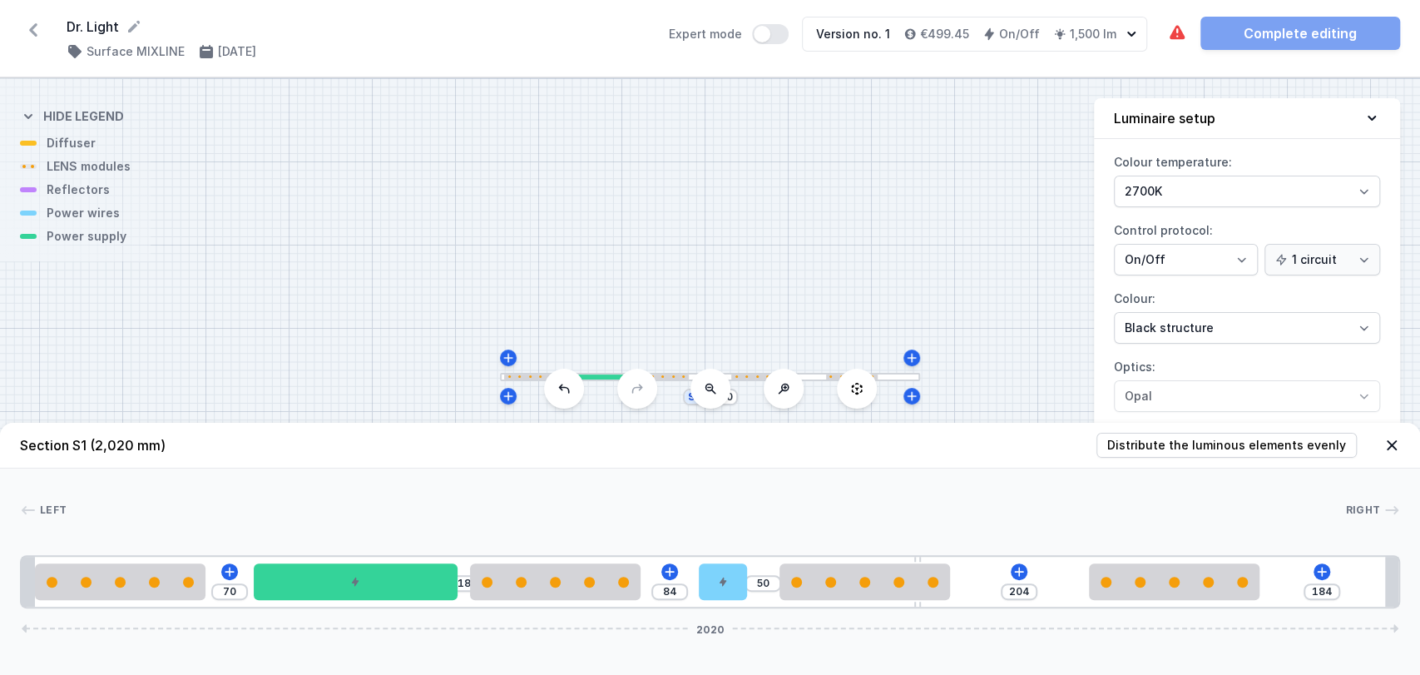
type input "83"
type input "52"
type input "82"
type input "54"
type input "80"
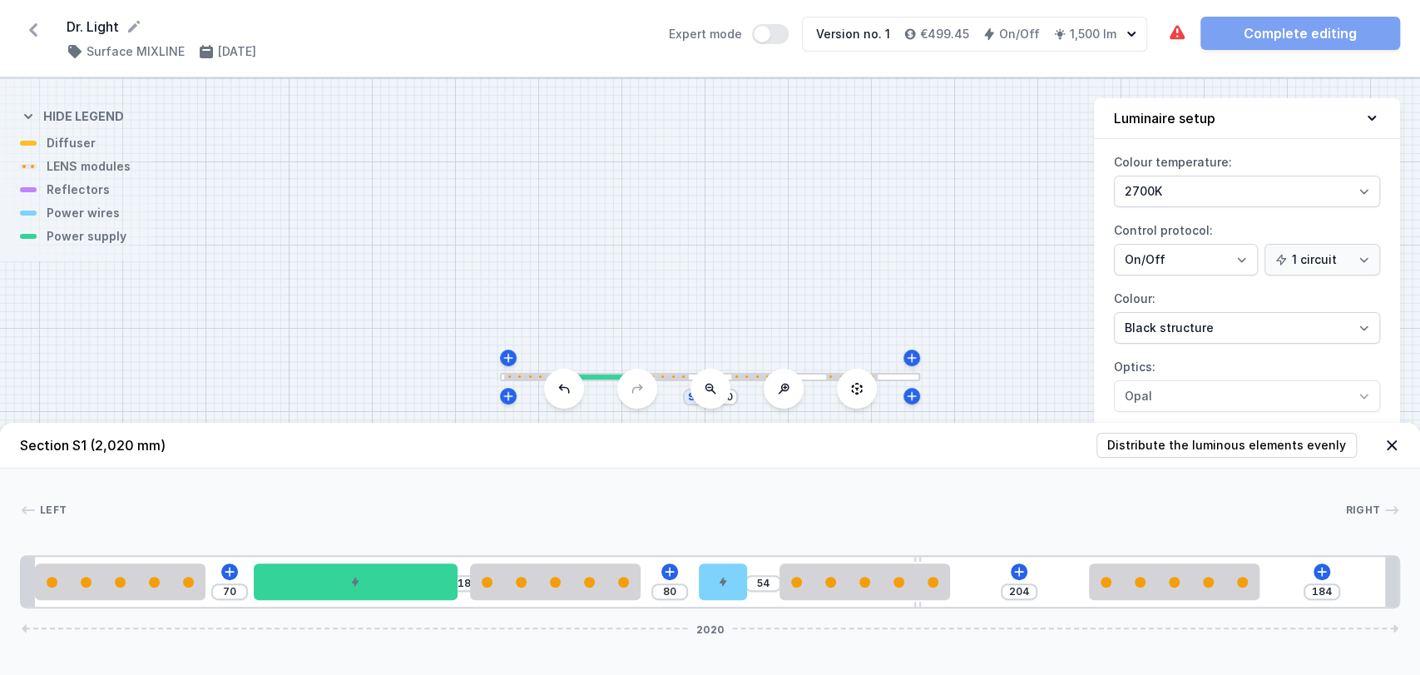
type input "55"
type input "79"
type input "56"
type input "78"
type input "57"
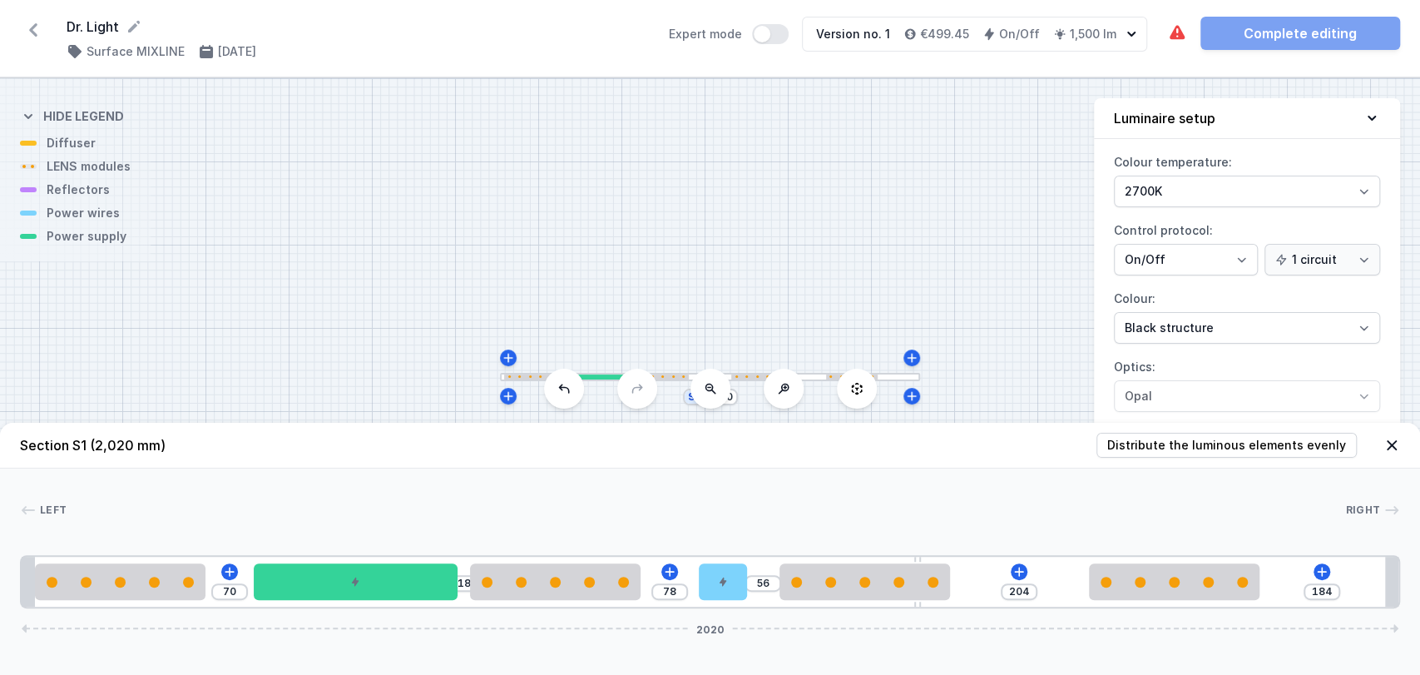
type input "77"
type input "58"
type input "76"
type input "60"
type input "74"
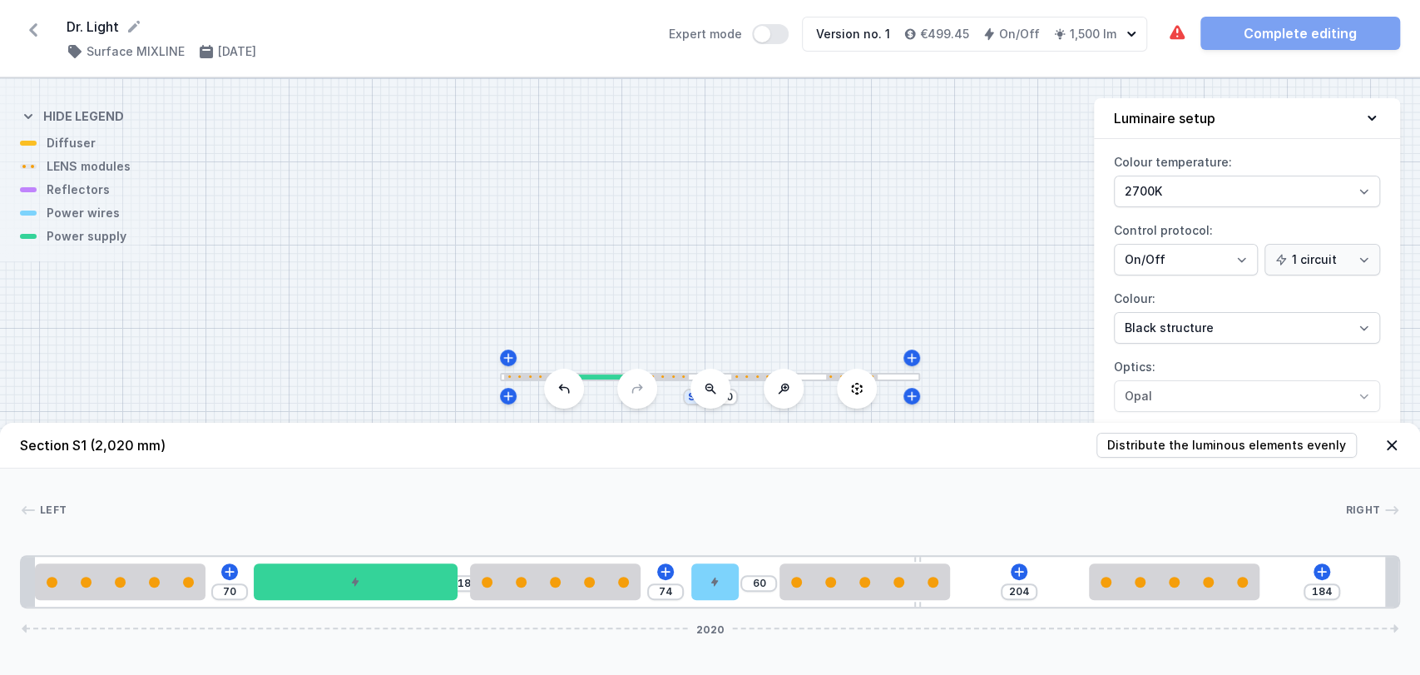
type input "61"
type input "73"
type input "62"
type input "72"
drag, startPoint x: 226, startPoint y: 587, endPoint x: 710, endPoint y: 544, distance: 486.2
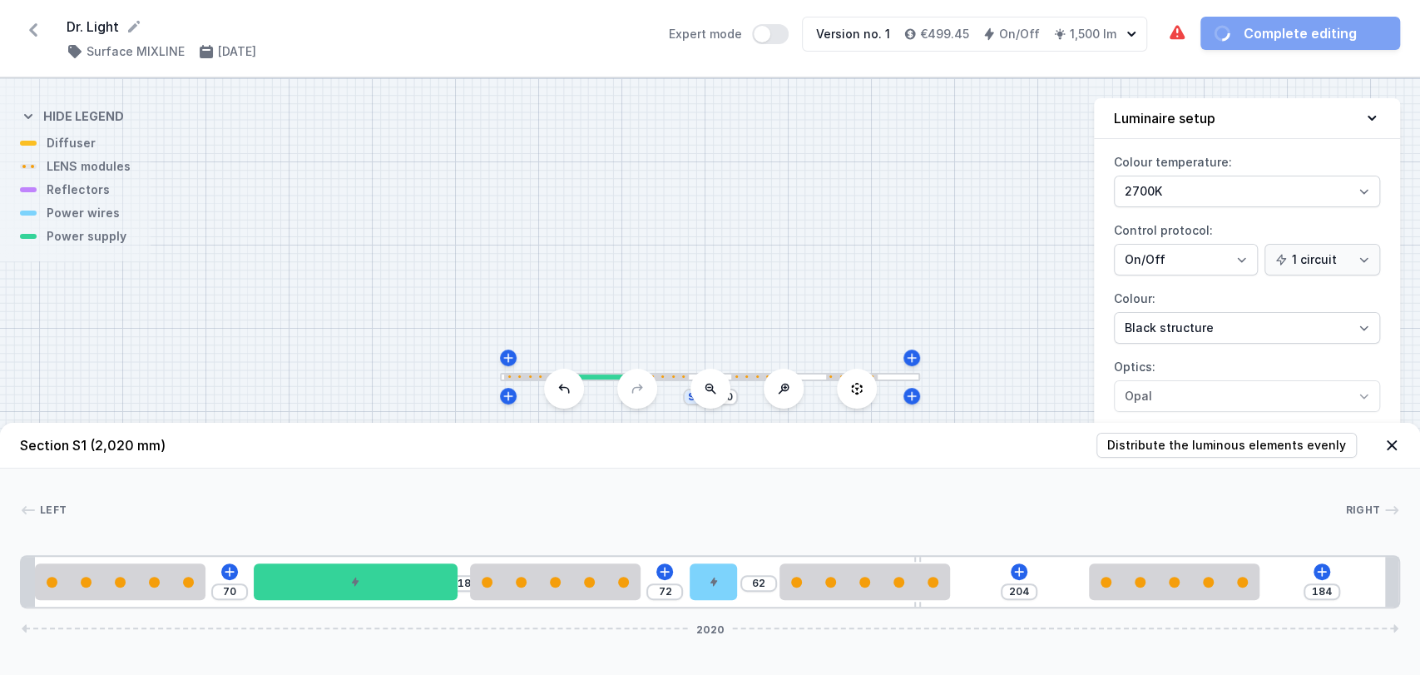
type input "63"
type input "71"
type input "246"
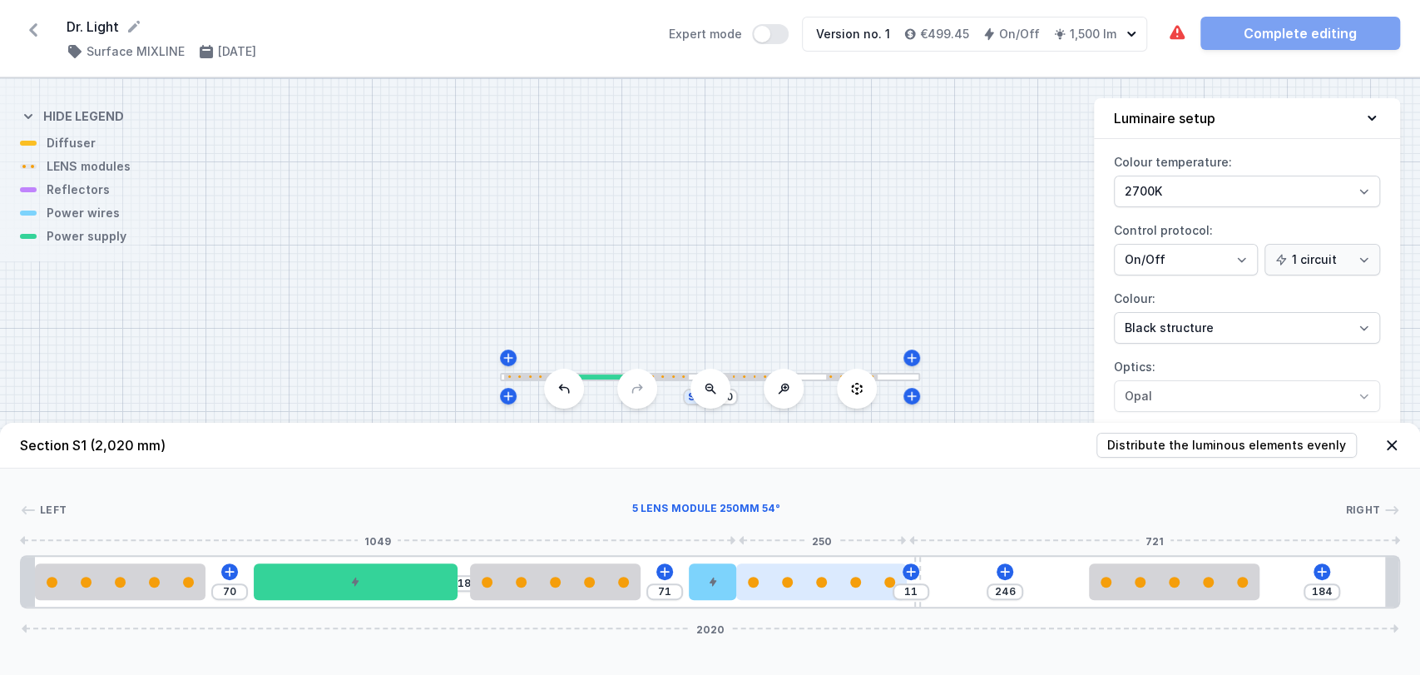
drag, startPoint x: 879, startPoint y: 582, endPoint x: 850, endPoint y: 580, distance: 28.3
click at [850, 580] on div at bounding box center [821, 582] width 171 height 11
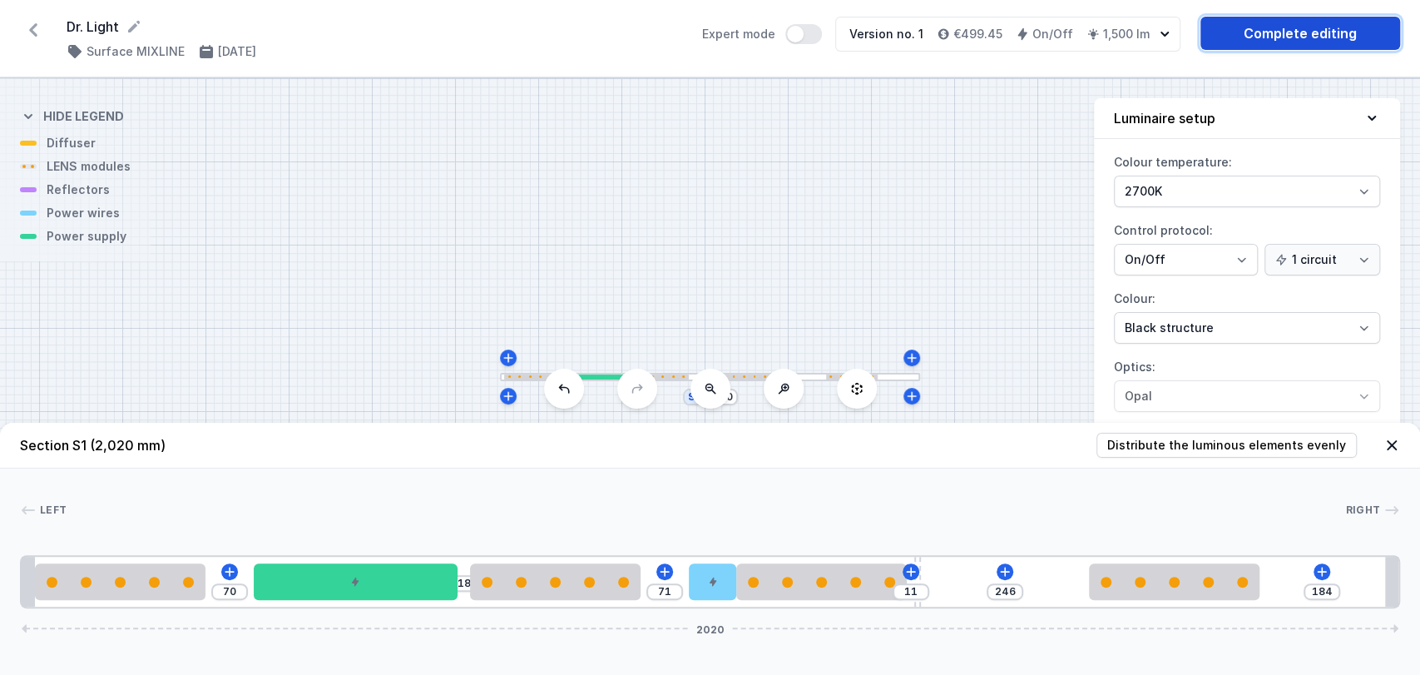
click at [1252, 27] on link "Complete editing" at bounding box center [1301, 33] width 200 height 33
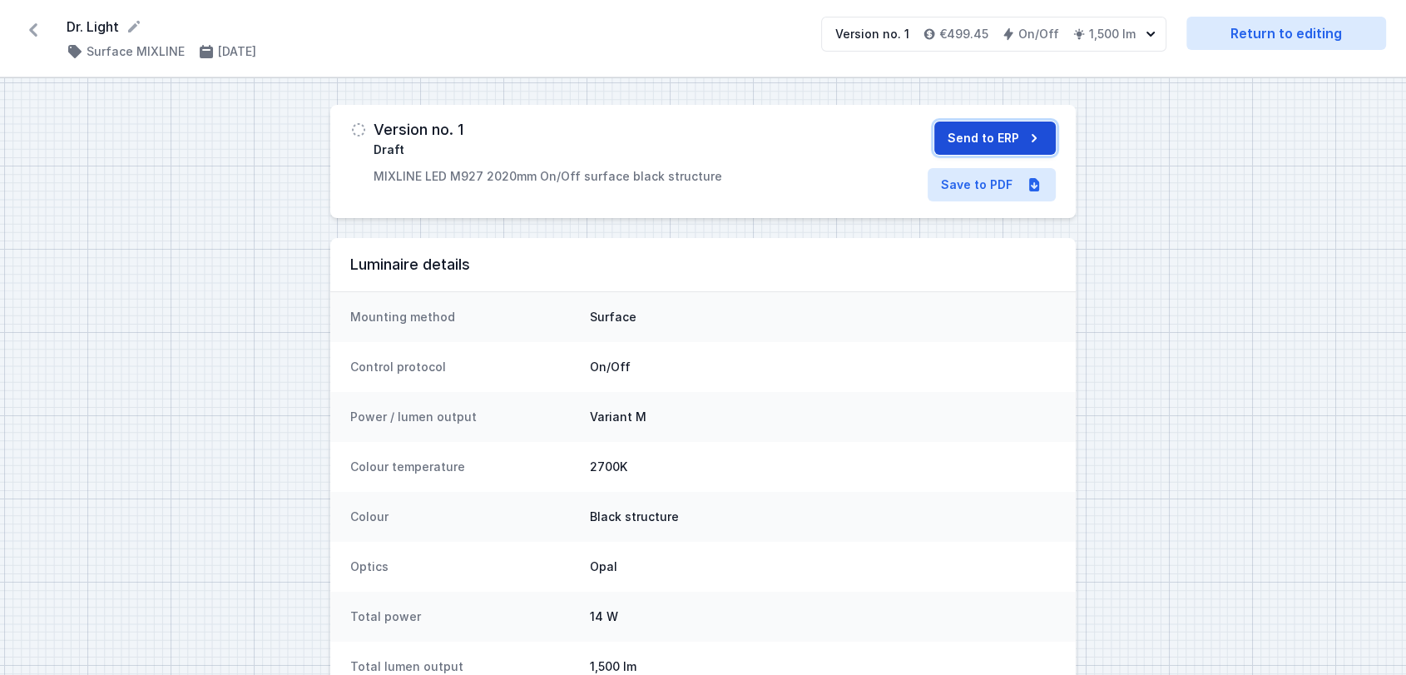
click at [1000, 135] on button "Send to ERP" at bounding box center [994, 137] width 121 height 33
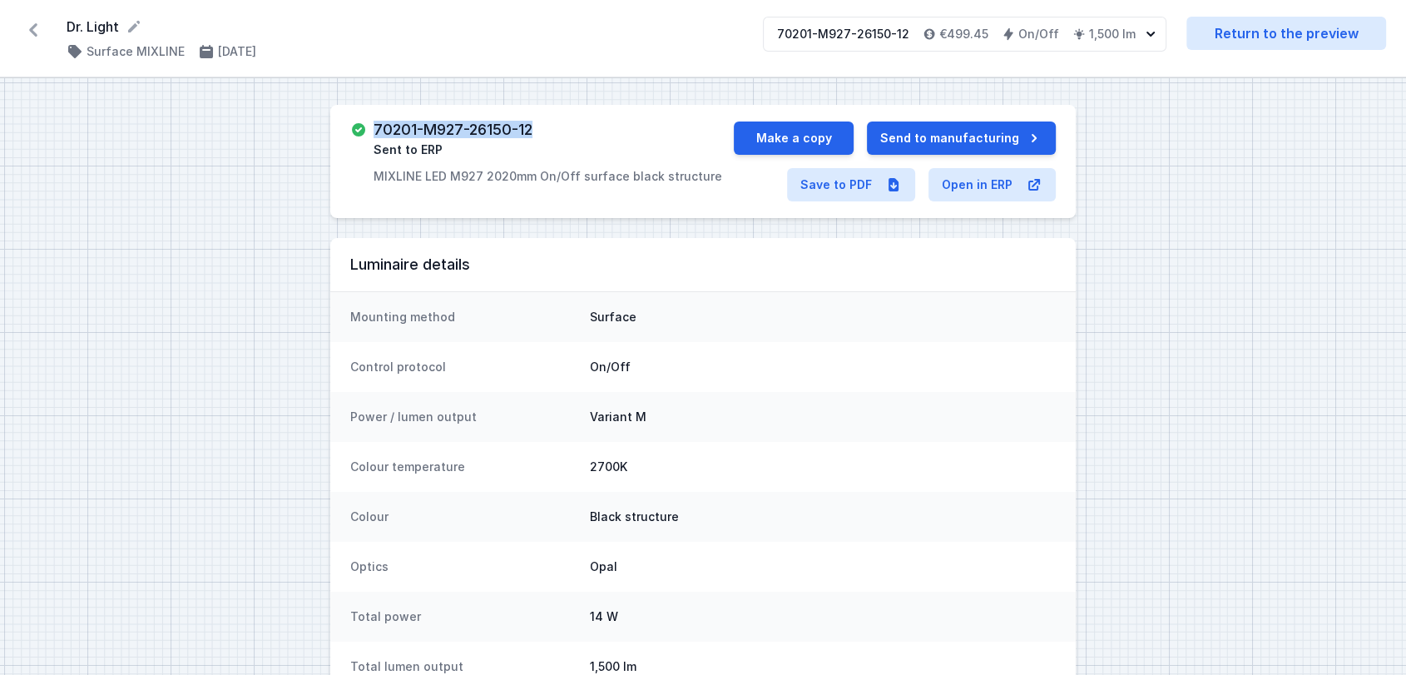
drag, startPoint x: 539, startPoint y: 130, endPoint x: 373, endPoint y: 134, distance: 166.5
click at [373, 134] on div "70201-M927-26150-12 Sent to ERP MIXLINE LED M927 2020mm On/Off surface black st…" at bounding box center [542, 152] width 384 height 63
copy h3 "70201-M927-26150-12"
click at [845, 196] on link "Save to PDF" at bounding box center [851, 184] width 128 height 33
